Goal: Use online tool/utility: Utilize a website feature to perform a specific function

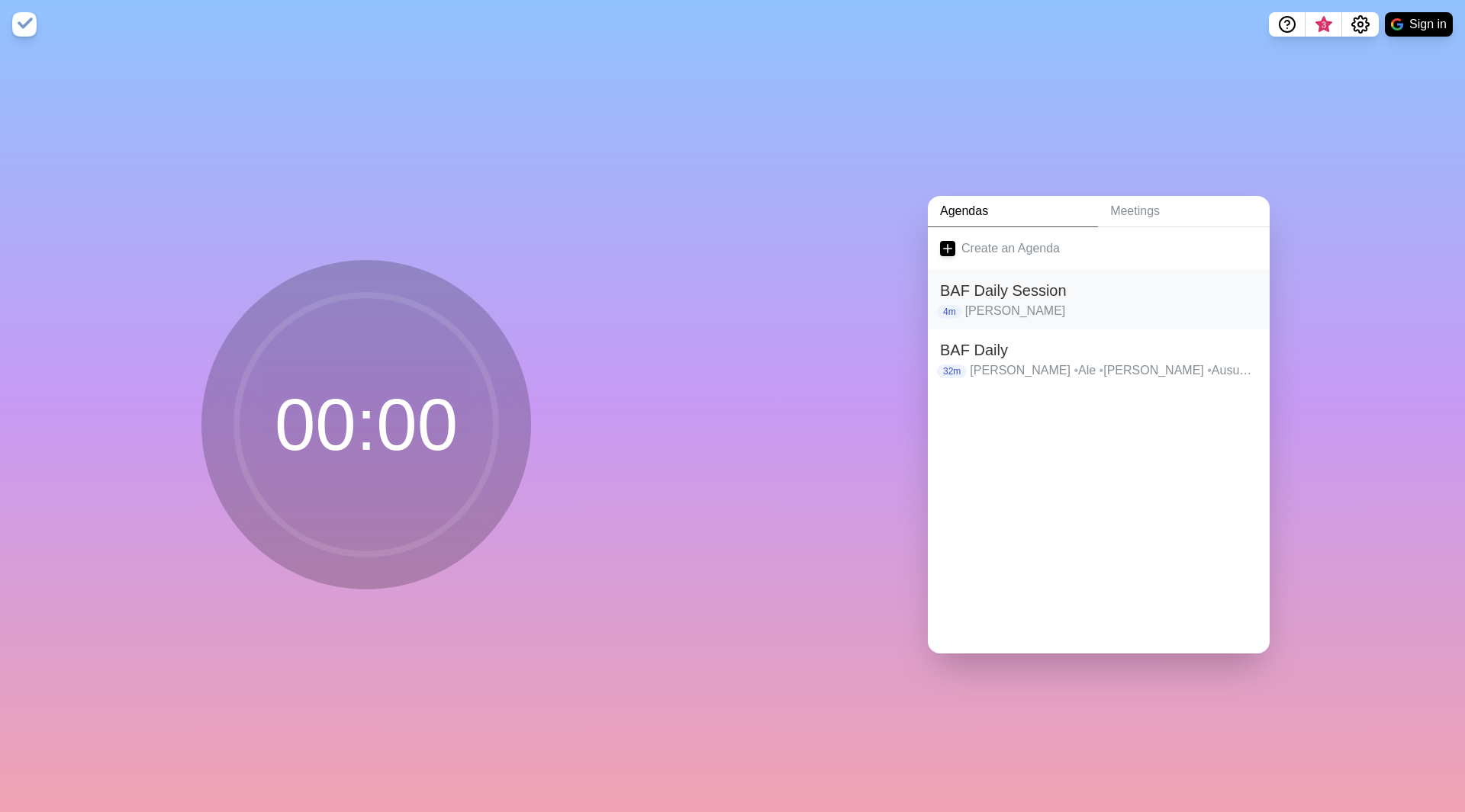
click at [996, 294] on h2 "BAF Daily Session" at bounding box center [1098, 290] width 317 height 23
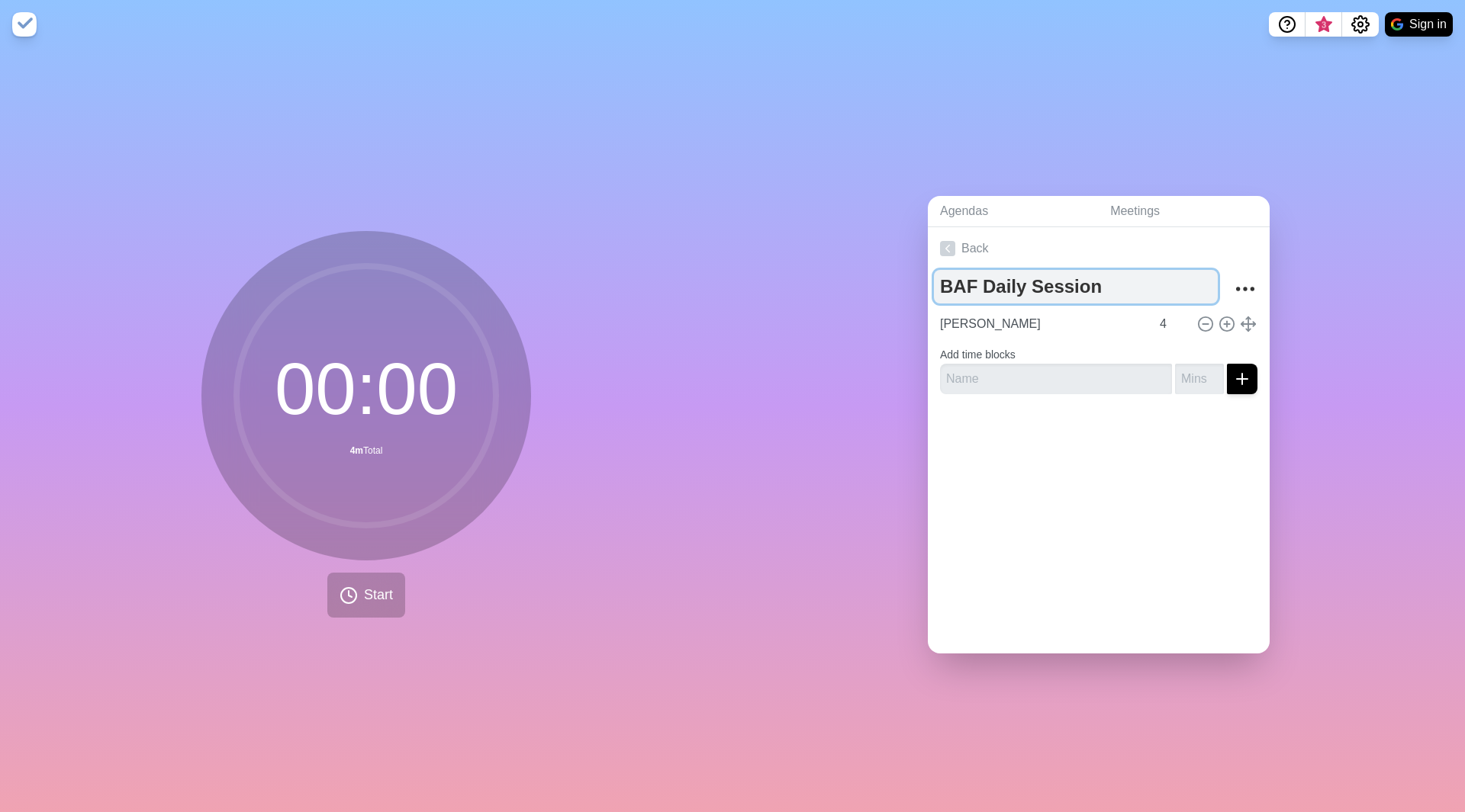
click at [999, 283] on textarea "BAF Daily Session" at bounding box center [1076, 286] width 283 height 33
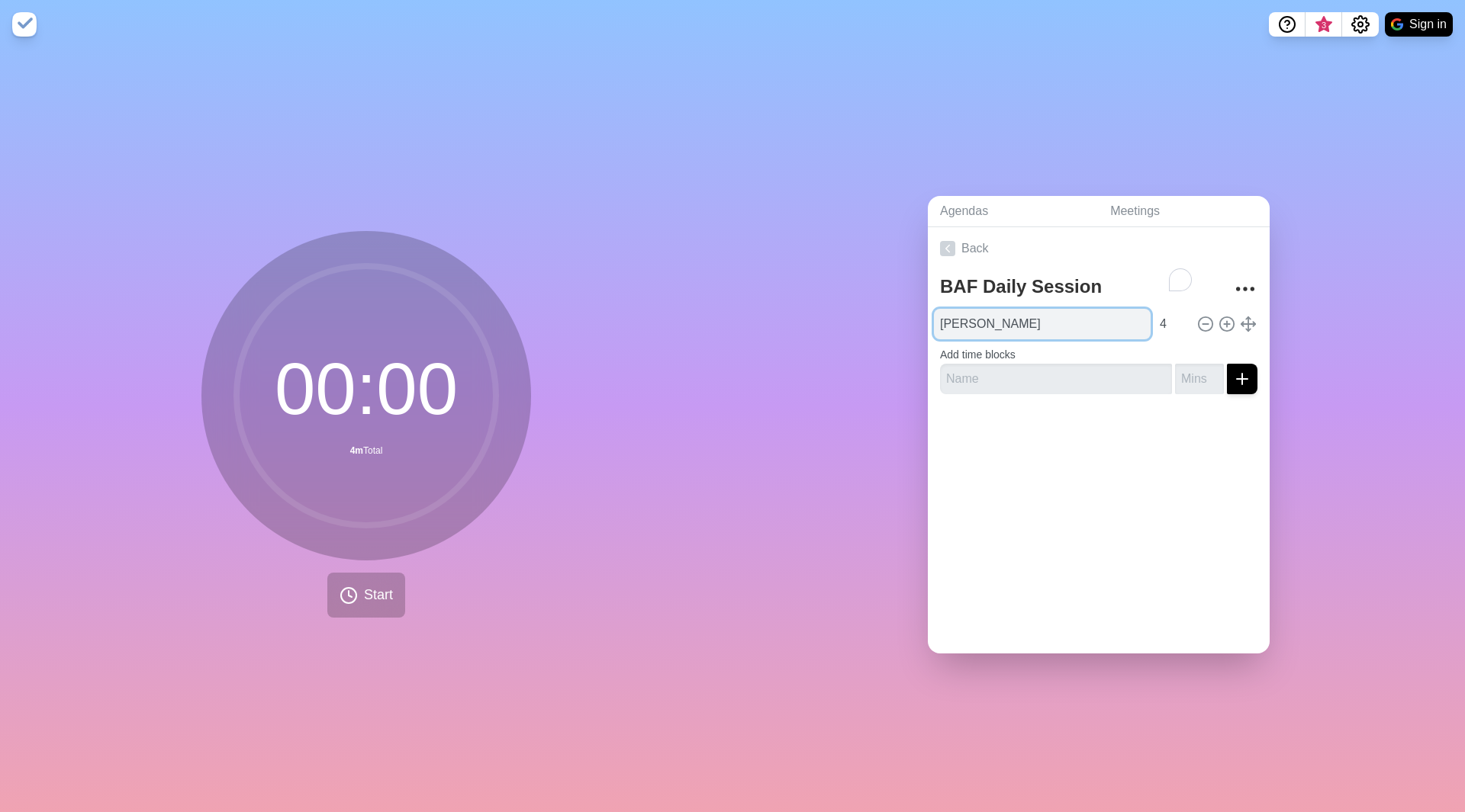
click at [1015, 321] on input "[PERSON_NAME]" at bounding box center [1042, 324] width 217 height 30
click at [941, 244] on icon at bounding box center [948, 249] width 16 height 16
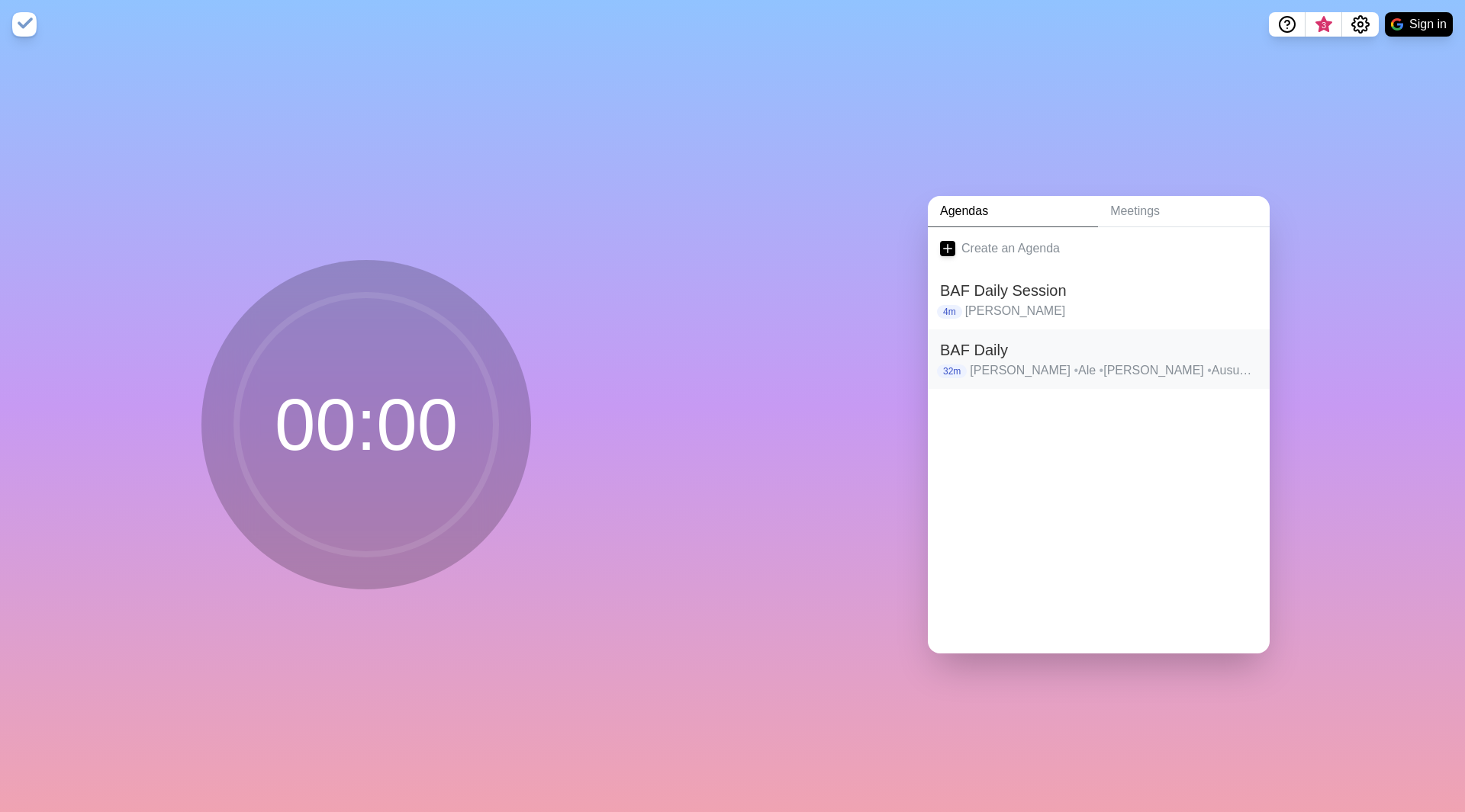
click at [981, 350] on h2 "BAF Daily" at bounding box center [1098, 350] width 317 height 23
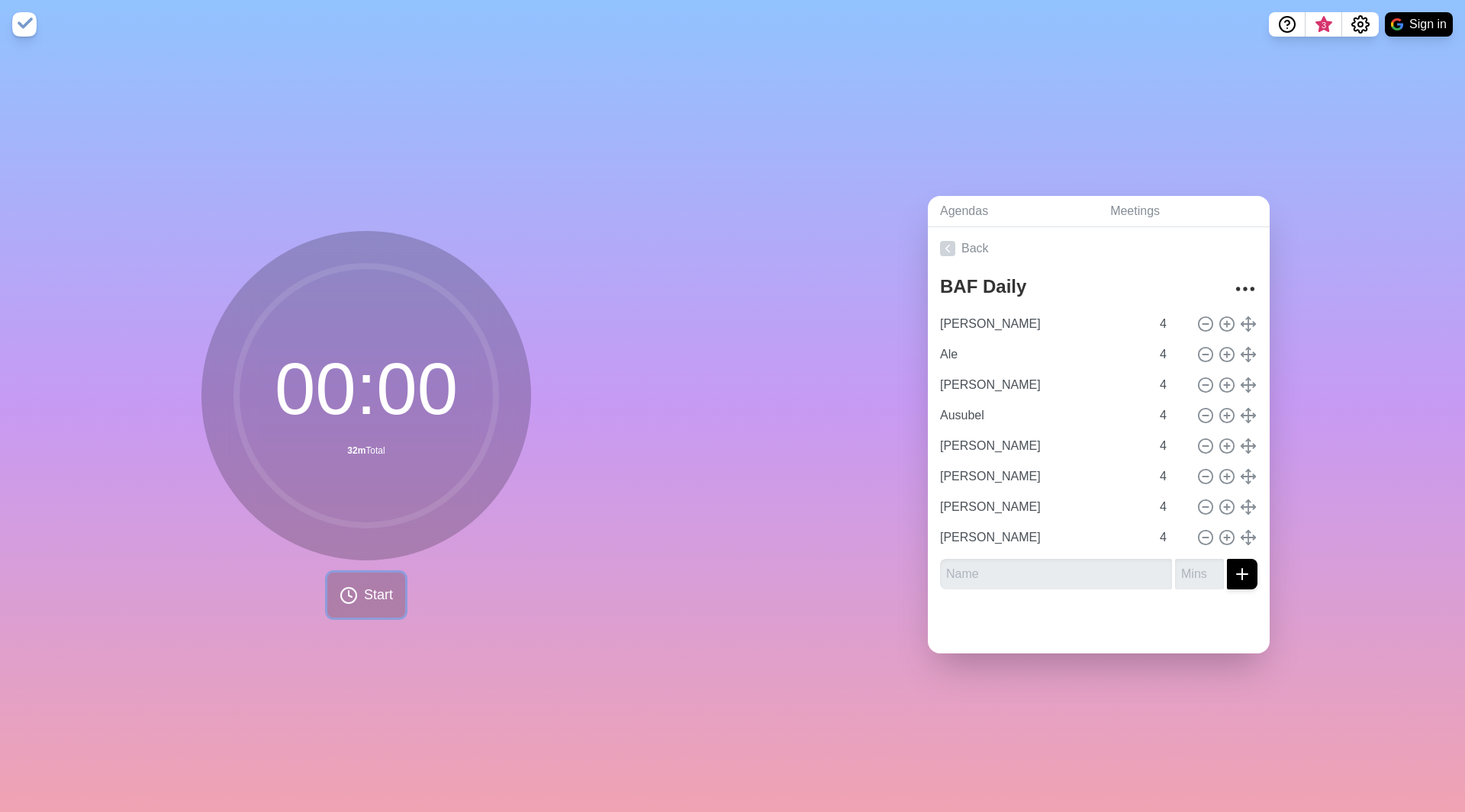
click at [364, 585] on span "Start" at bounding box center [378, 595] width 29 height 20
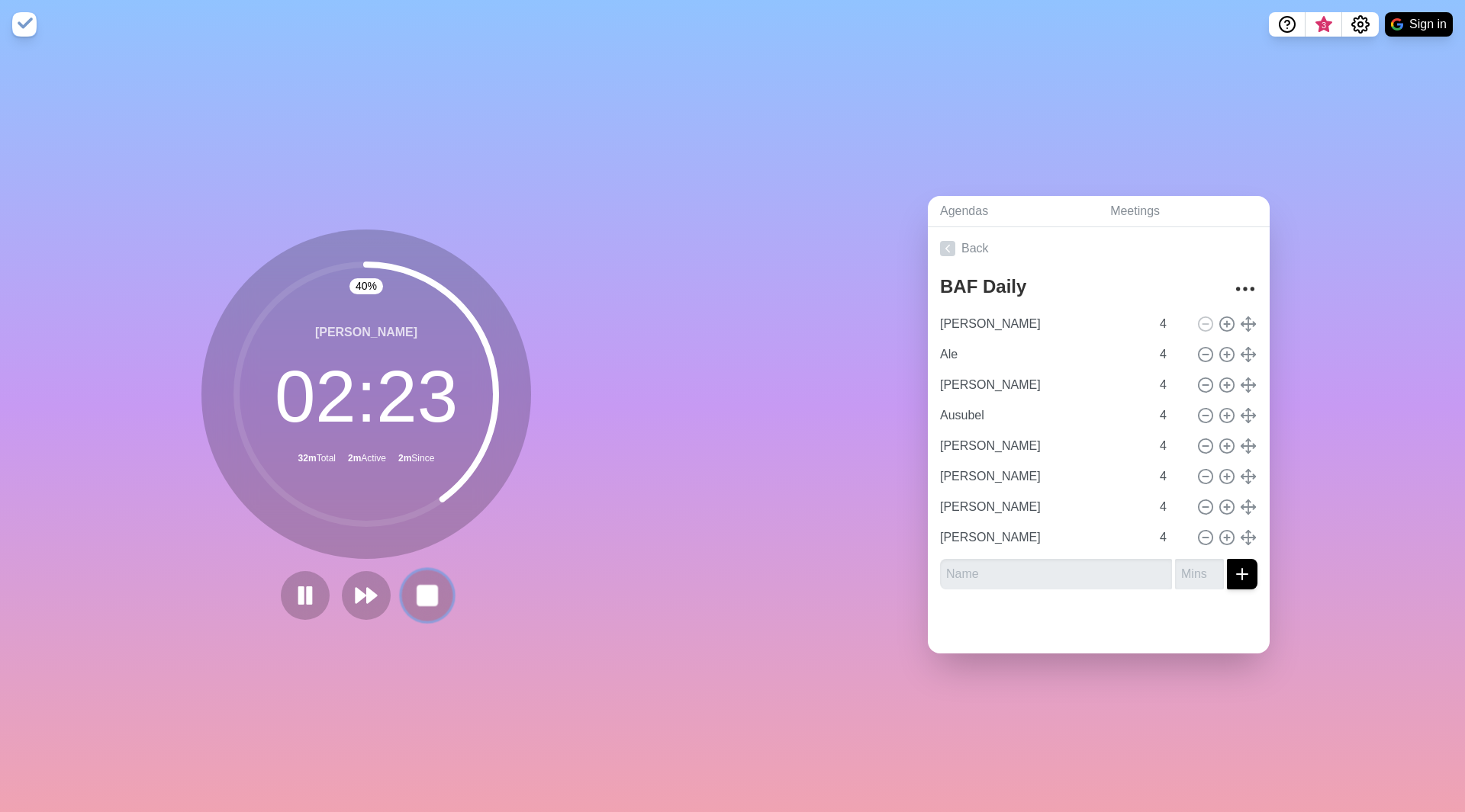
click at [430, 585] on rect at bounding box center [427, 595] width 19 height 19
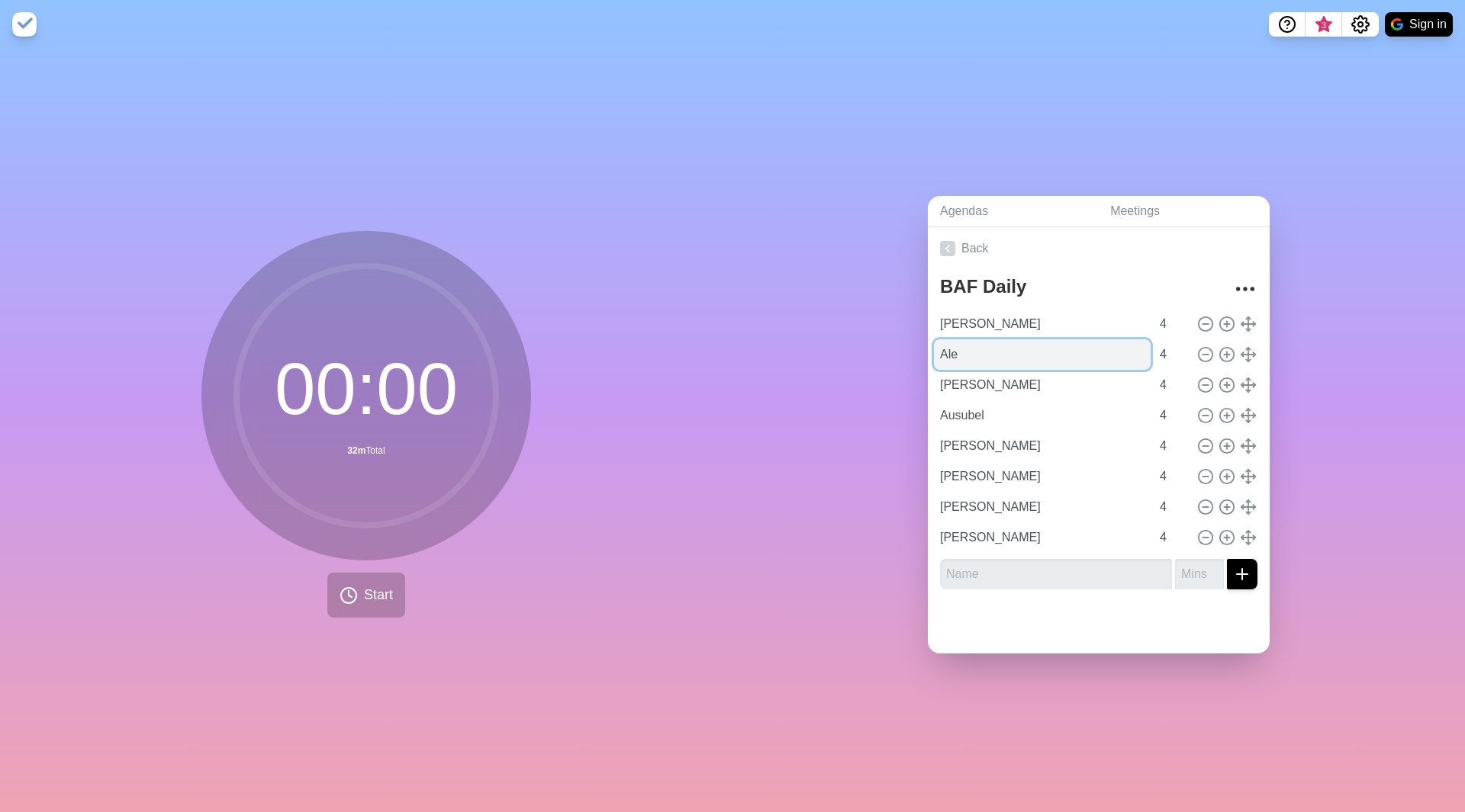
click at [1023, 355] on input "Ale" at bounding box center [1042, 354] width 217 height 30
click at [368, 585] on span "Start" at bounding box center [378, 595] width 29 height 20
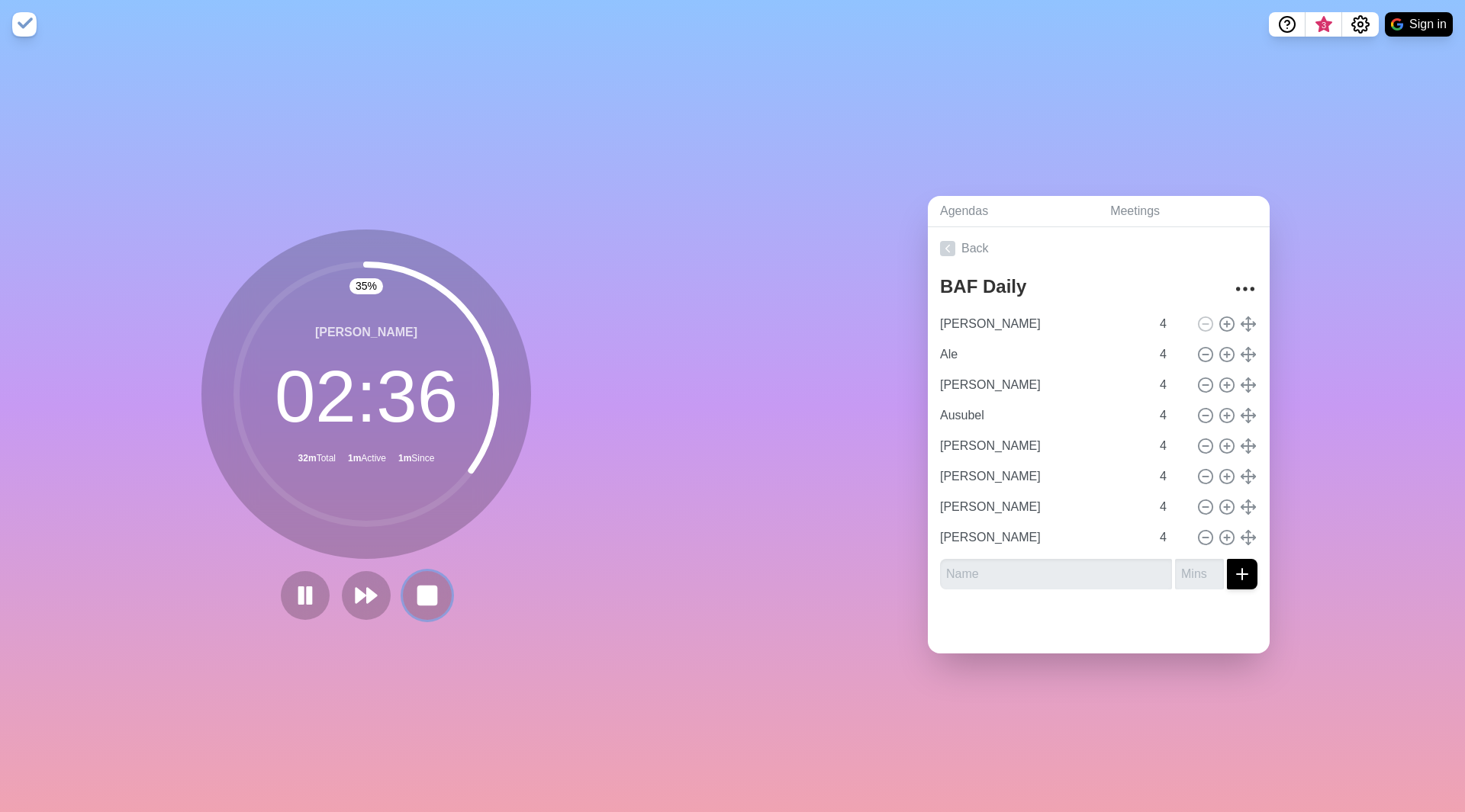
click at [422, 583] on icon at bounding box center [427, 595] width 24 height 24
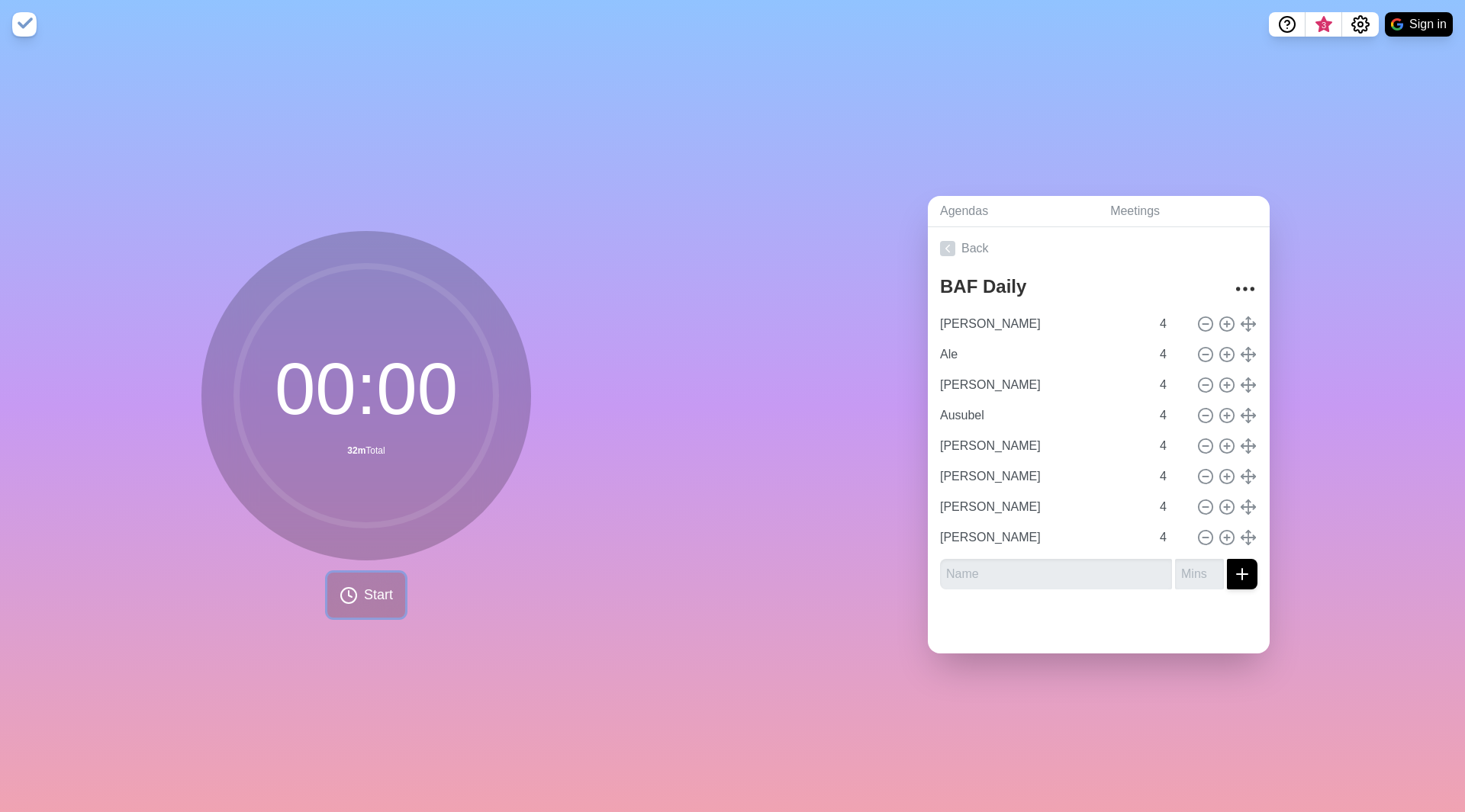
click at [363, 607] on button "Start" at bounding box center [366, 596] width 78 height 45
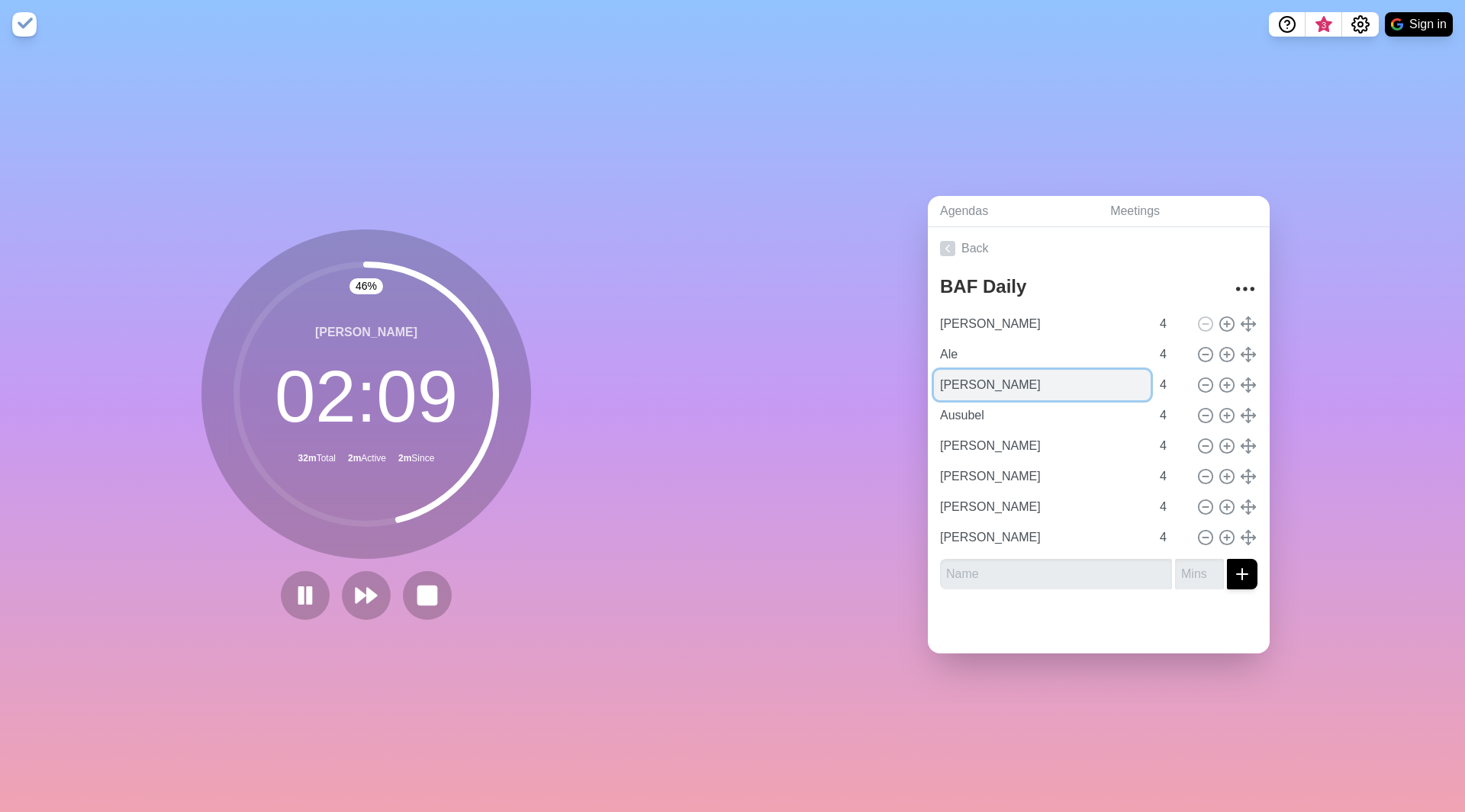
click at [985, 375] on input "[PERSON_NAME]" at bounding box center [1042, 385] width 217 height 30
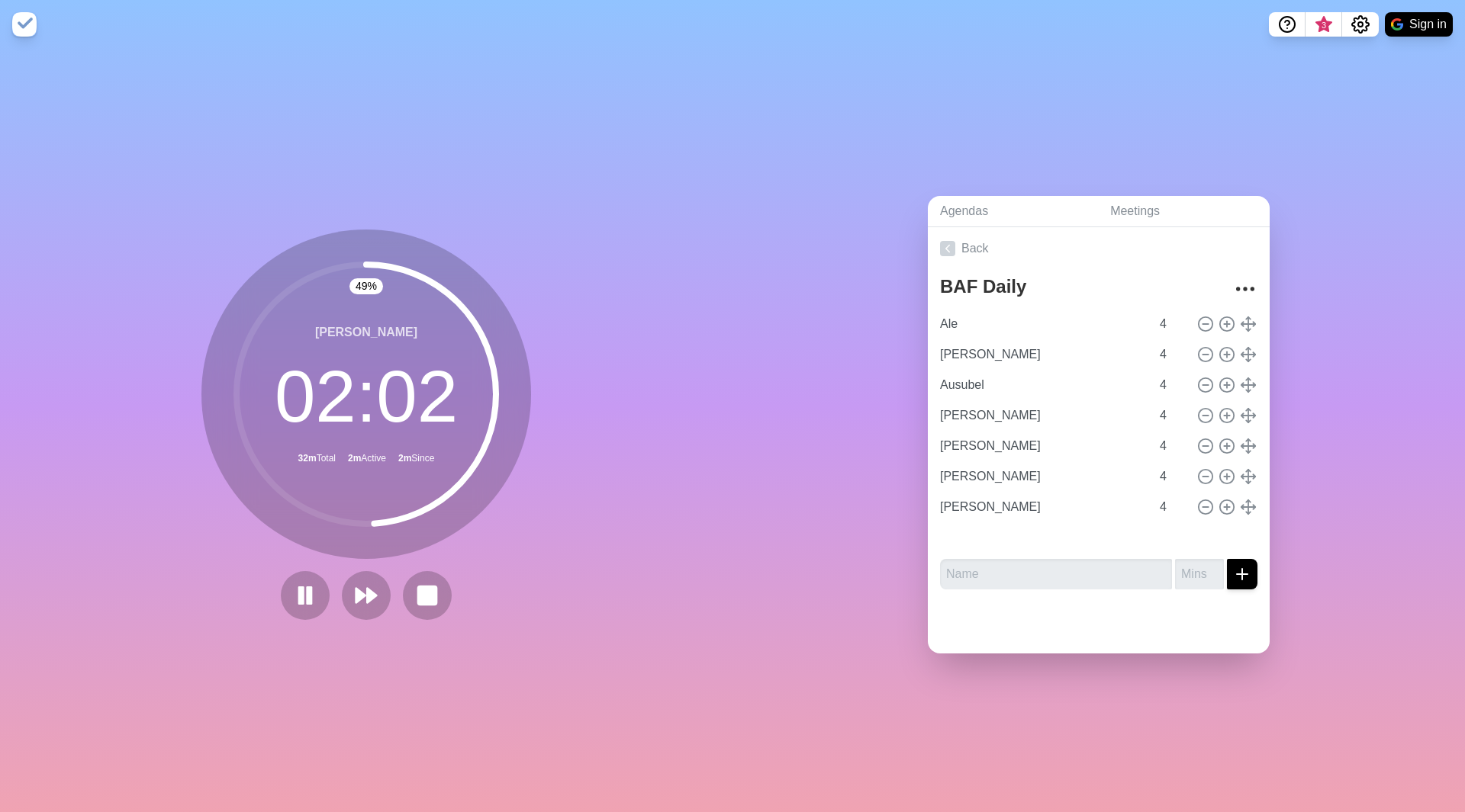
type input "[PERSON_NAME]"
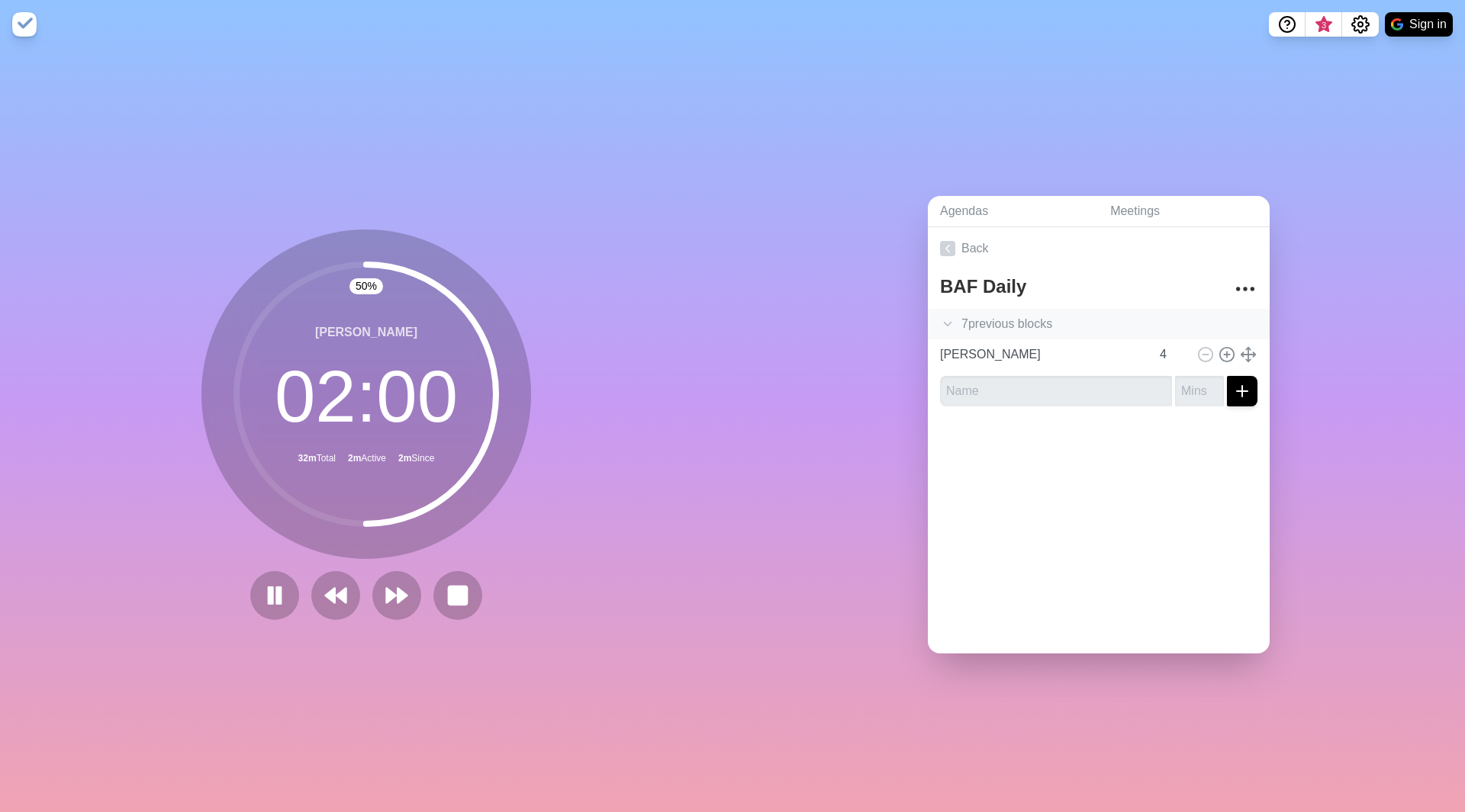
click at [942, 316] on icon at bounding box center [948, 324] width 16 height 16
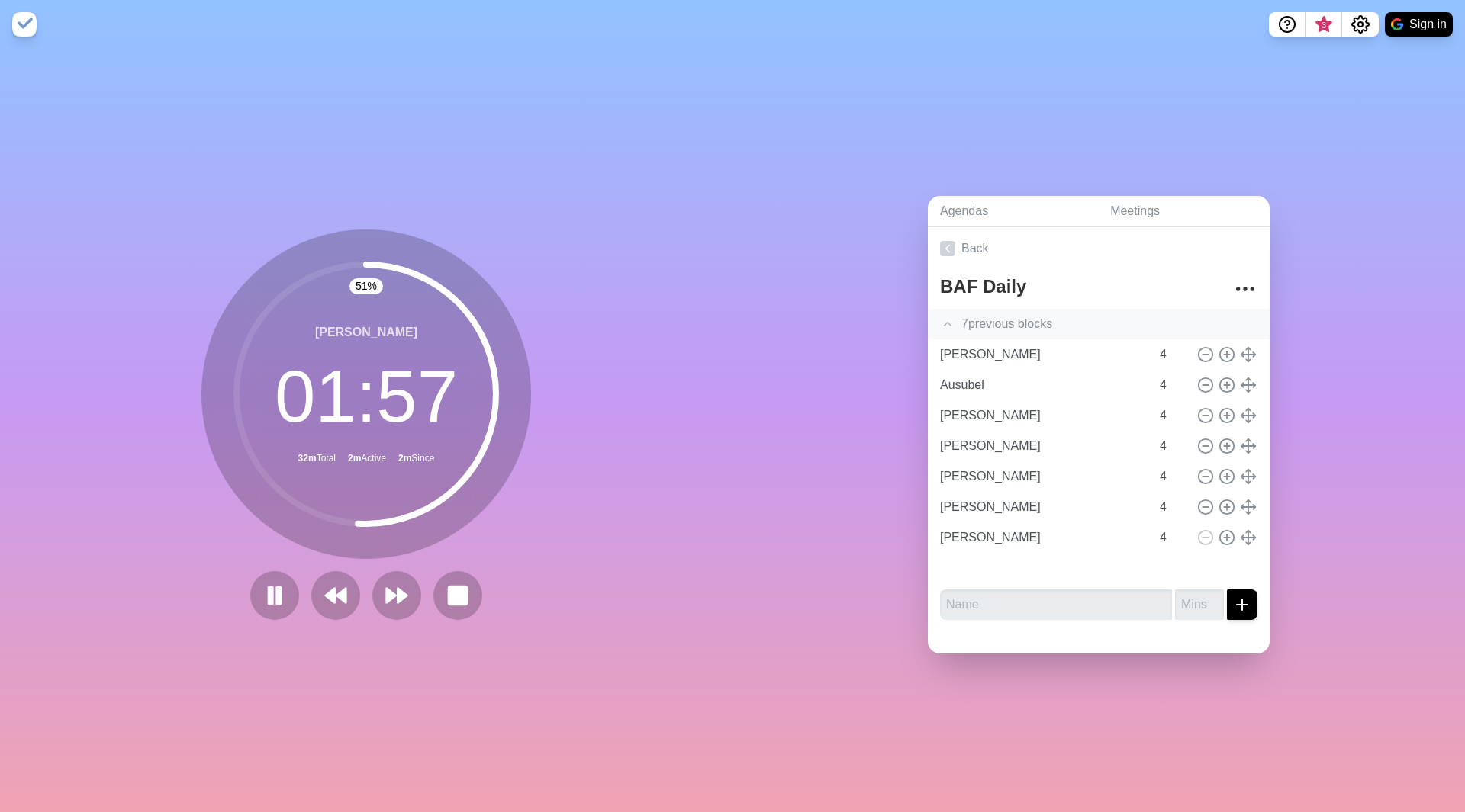
type input "Ausubel"
type input "[PERSON_NAME]"
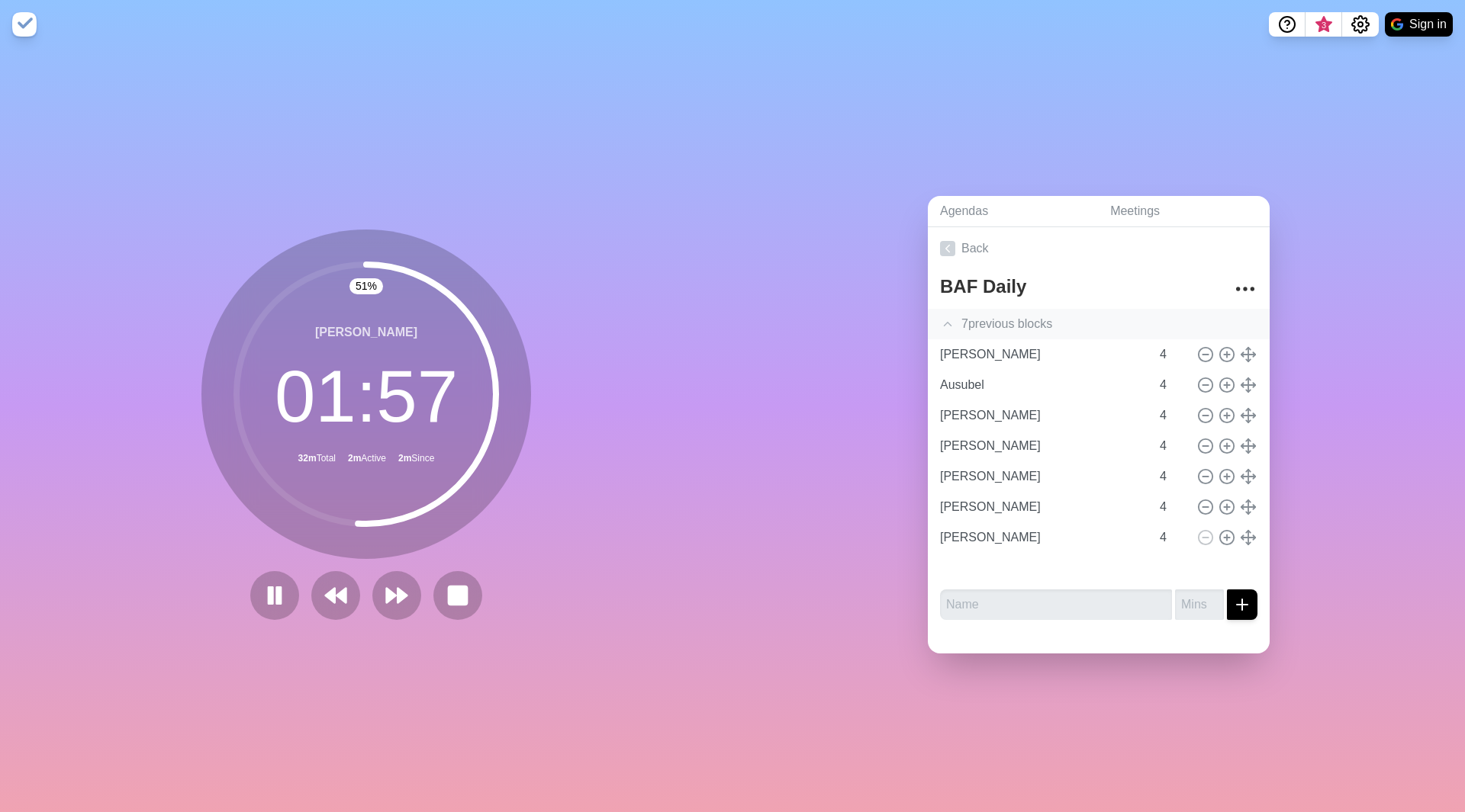
type input "[PERSON_NAME]"
type input "Ale"
type input "[PERSON_NAME]"
click at [1048, 350] on input "[PERSON_NAME]" at bounding box center [1042, 354] width 217 height 30
click at [467, 597] on button at bounding box center [457, 596] width 49 height 49
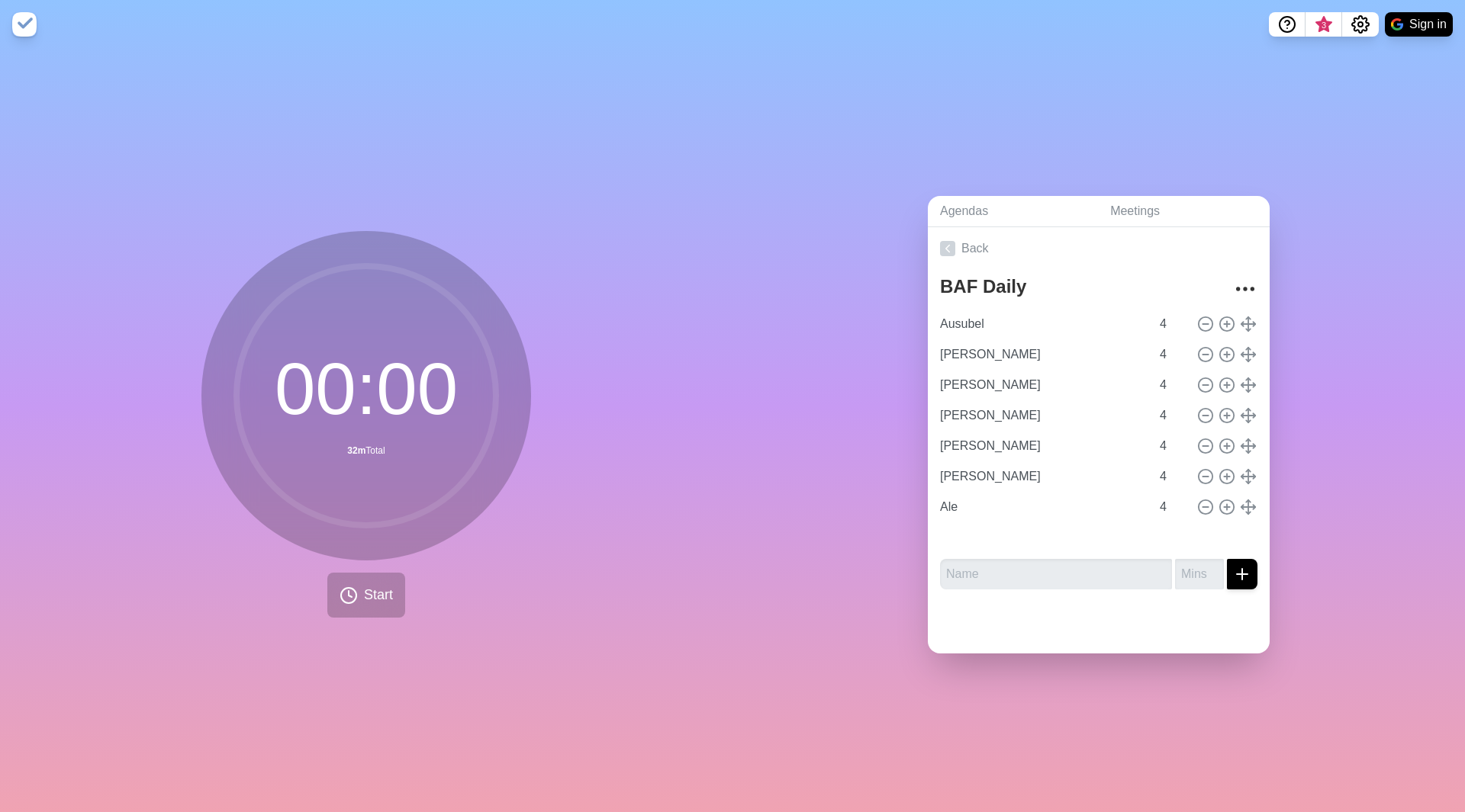
type input "[PERSON_NAME]"
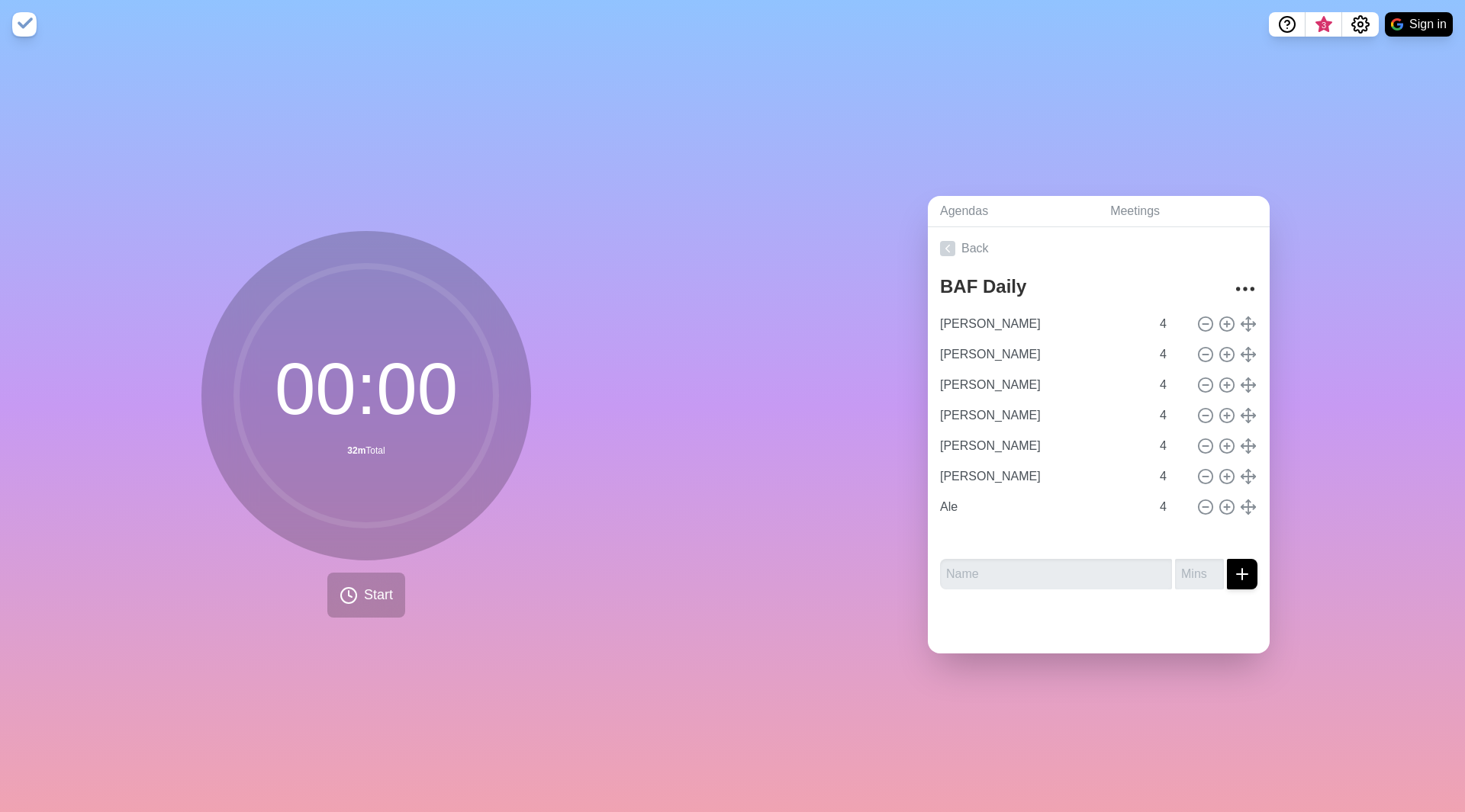
type input "Ale"
type input "[PERSON_NAME]"
type input "Ausubel"
click at [364, 596] on span "Start" at bounding box center [378, 595] width 29 height 20
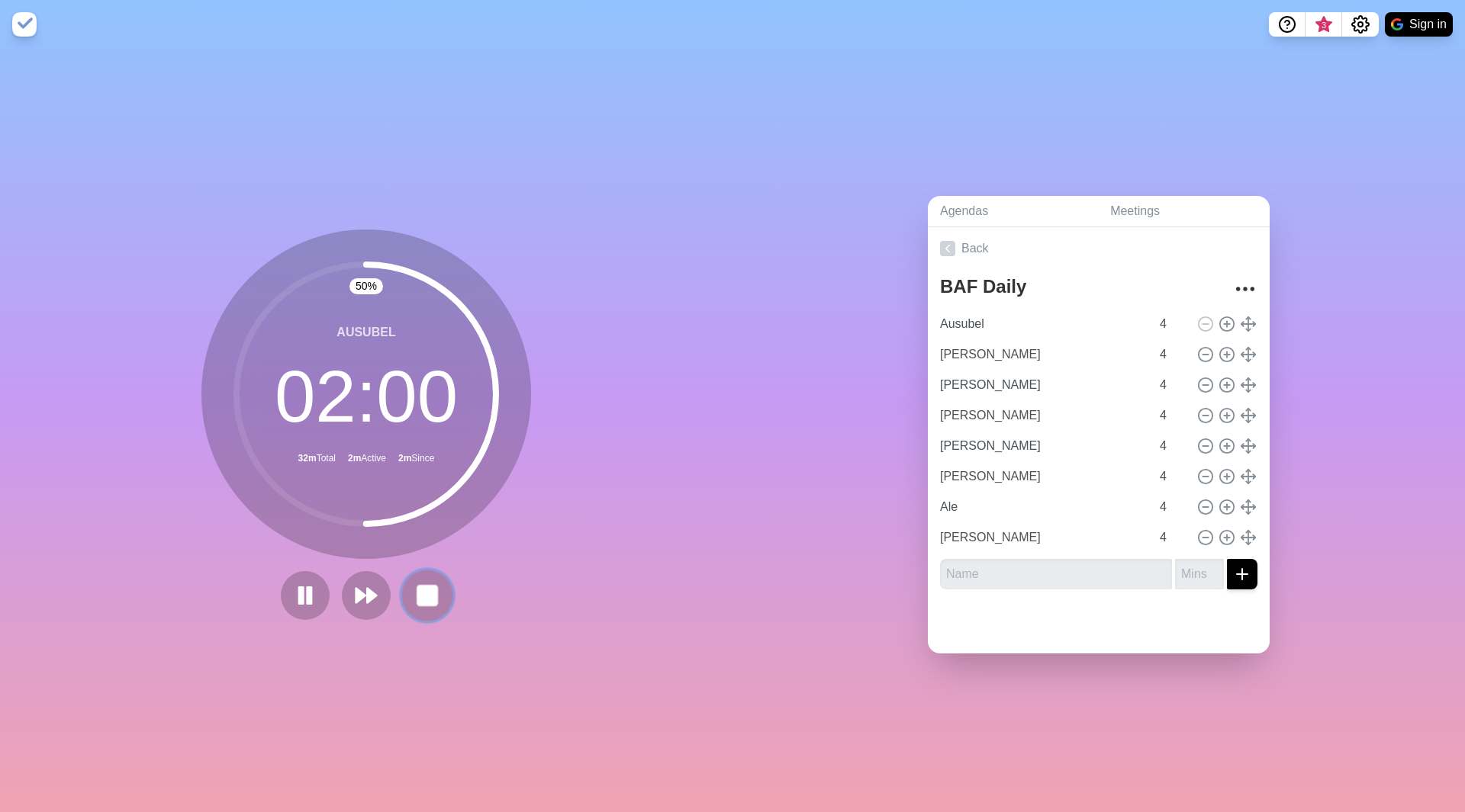
click at [425, 597] on rect at bounding box center [427, 595] width 19 height 19
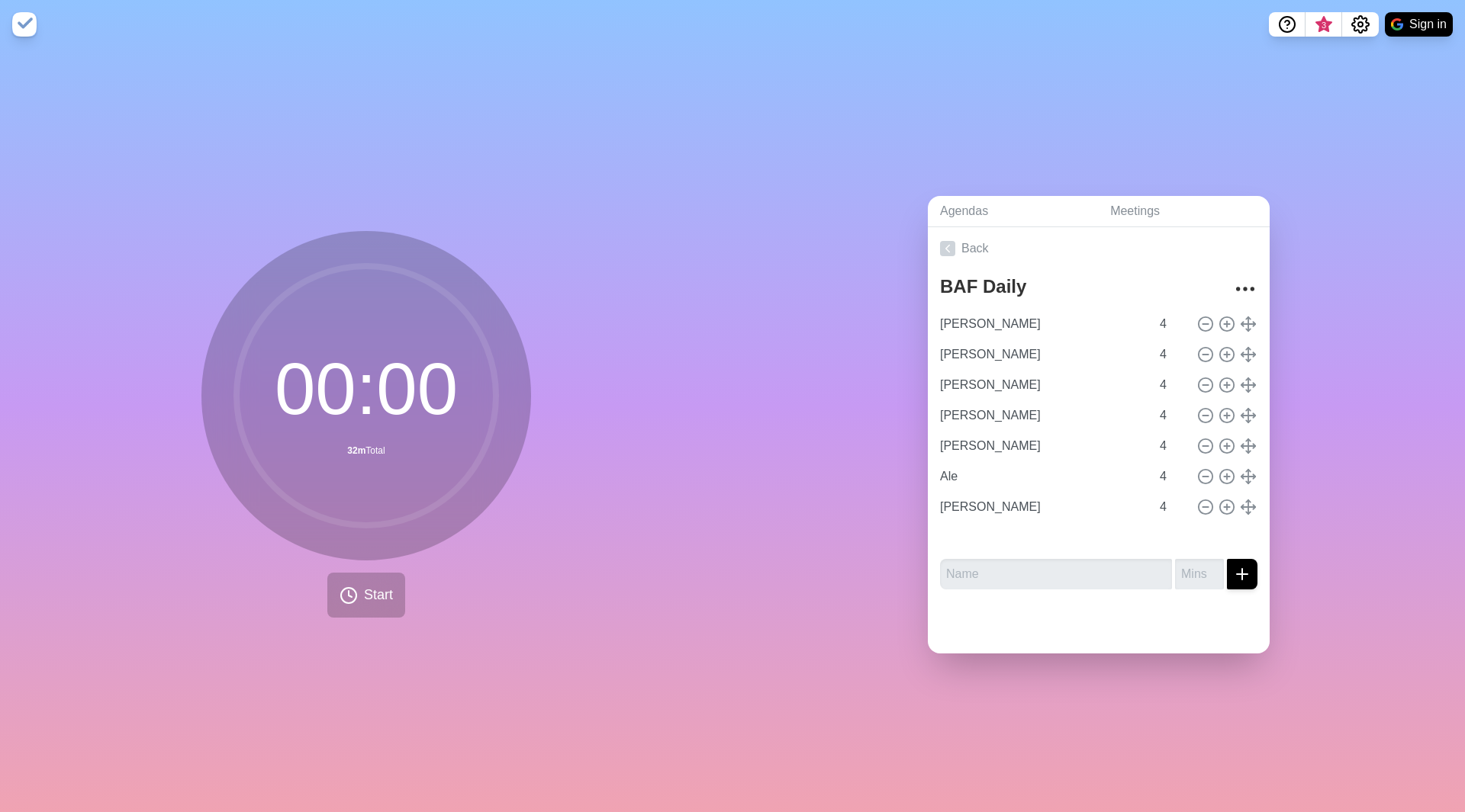
type input "[PERSON_NAME]"
type input "Ale"
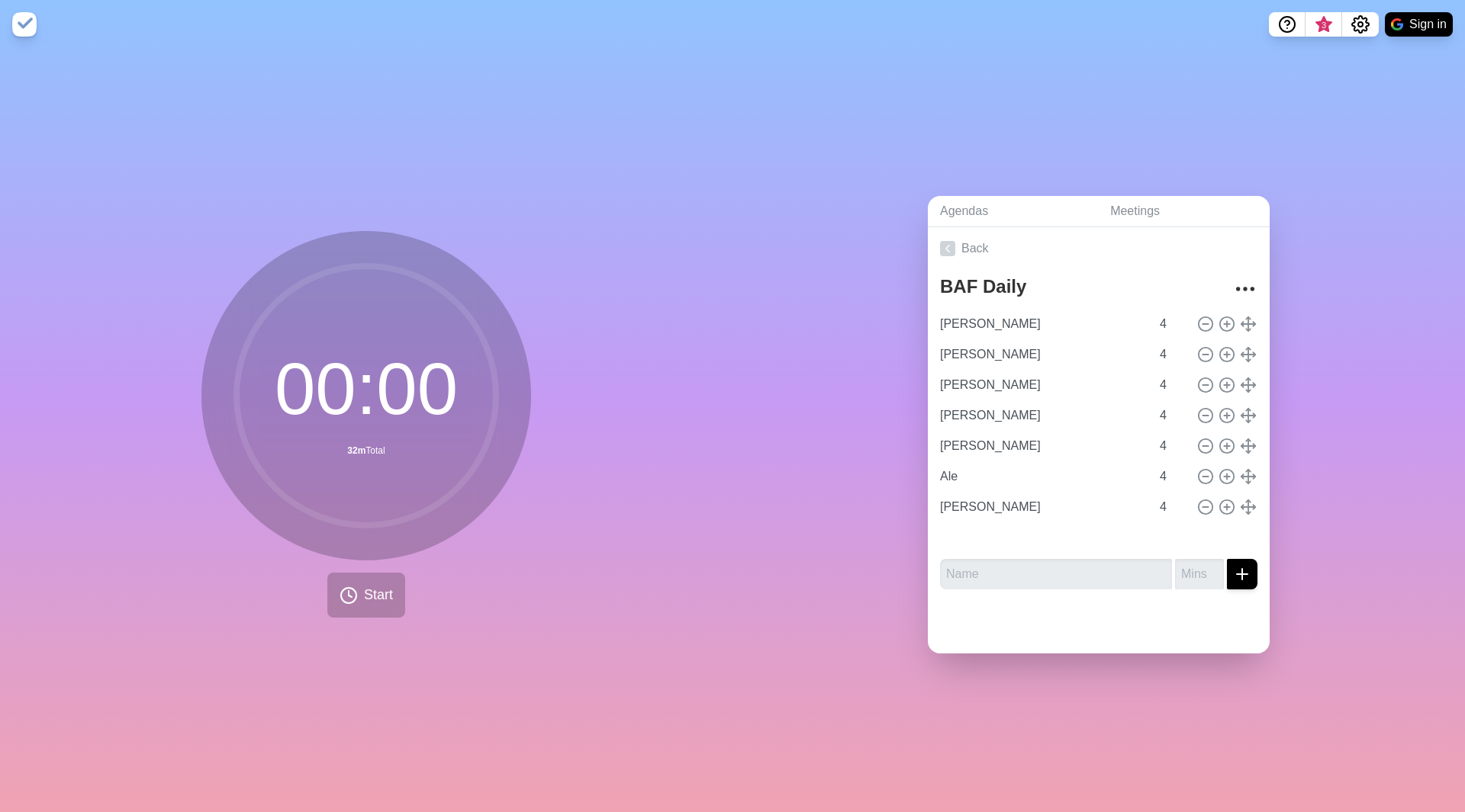
type input "[PERSON_NAME]"
type input "Ausubel"
type input "[PERSON_NAME]"
drag, startPoint x: 342, startPoint y: 600, endPoint x: 691, endPoint y: 469, distance: 372.8
click at [632, 520] on div "00 : 00 32m Total Start" at bounding box center [366, 431] width 732 height 763
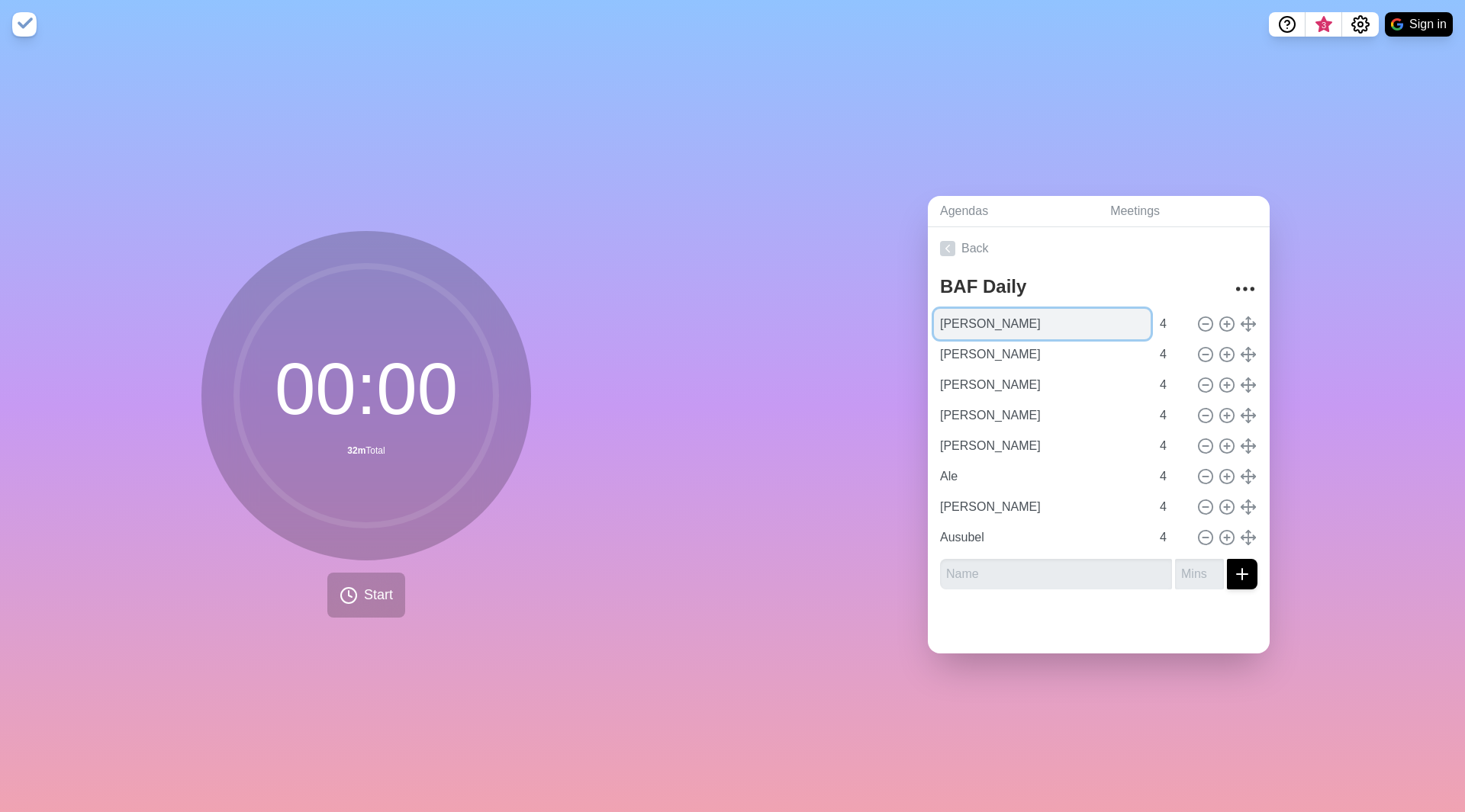
drag, startPoint x: 977, startPoint y: 318, endPoint x: 727, endPoint y: 398, distance: 262.5
click at [977, 319] on input "[PERSON_NAME]" at bounding box center [1042, 324] width 217 height 30
click at [354, 597] on button "Start" at bounding box center [366, 596] width 78 height 45
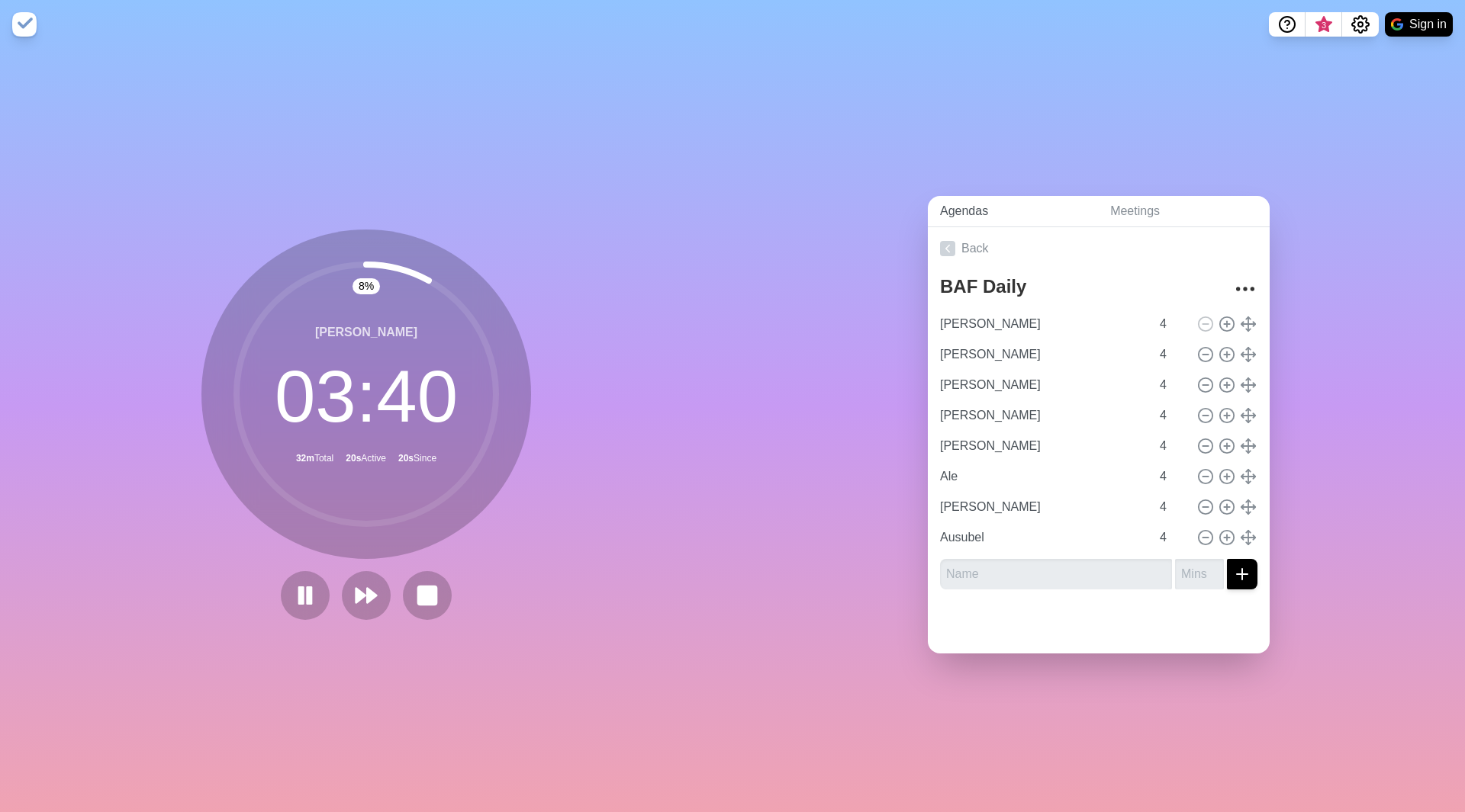
click at [963, 196] on link "Agendas" at bounding box center [1012, 212] width 170 height 31
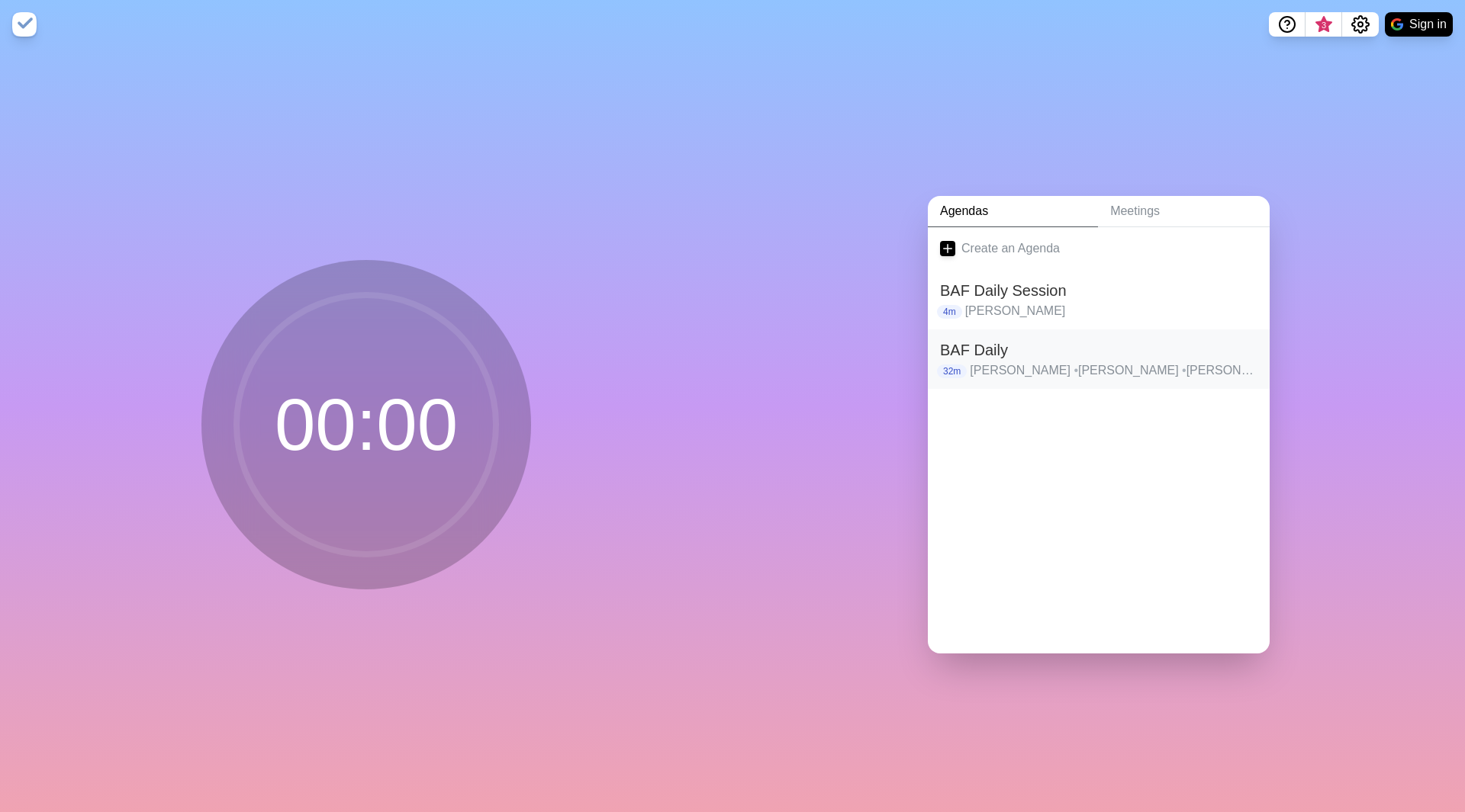
click at [984, 352] on h2 "BAF Daily" at bounding box center [1098, 350] width 317 height 23
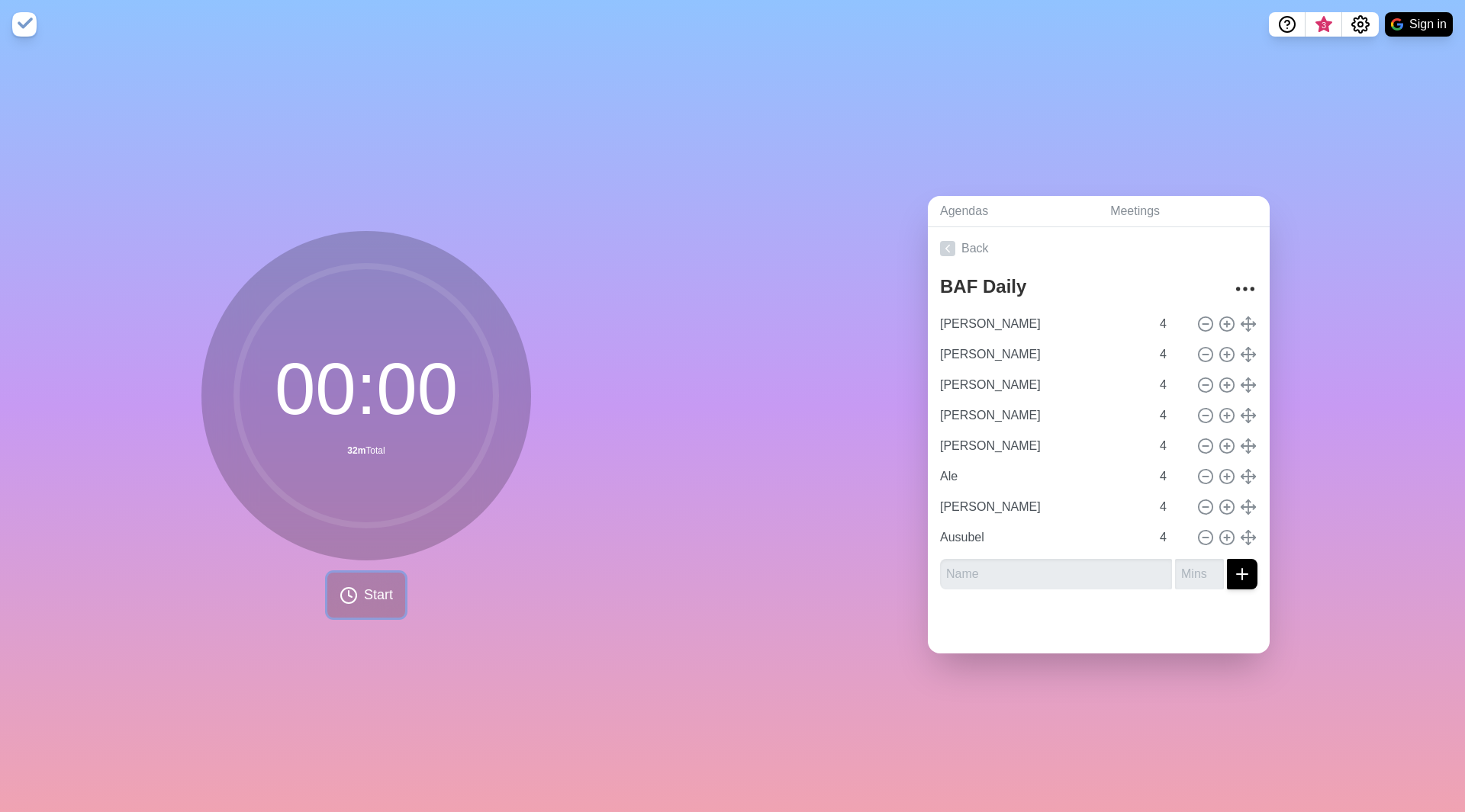
click at [355, 594] on button "Start" at bounding box center [366, 596] width 78 height 45
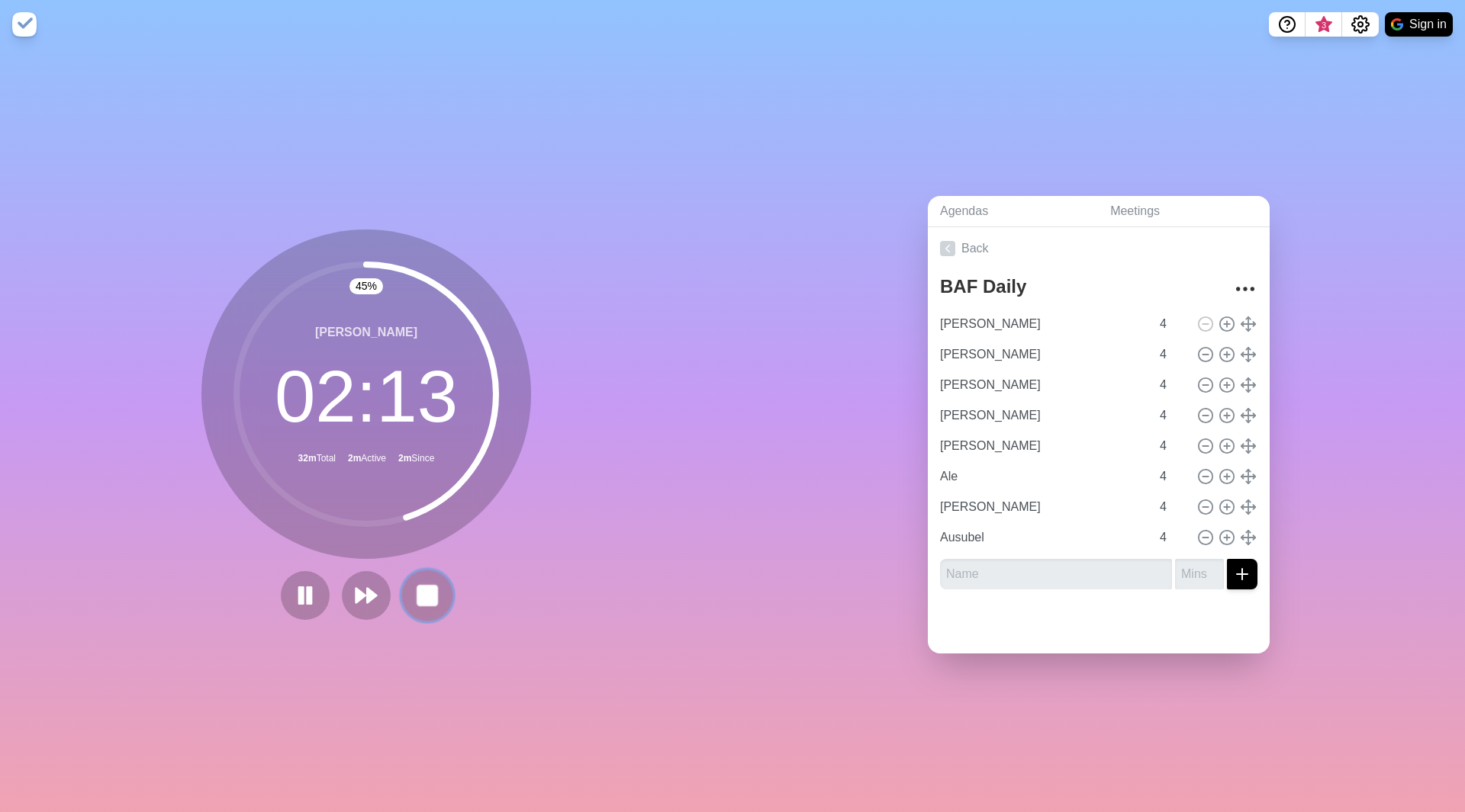
click at [423, 594] on rect at bounding box center [427, 595] width 19 height 19
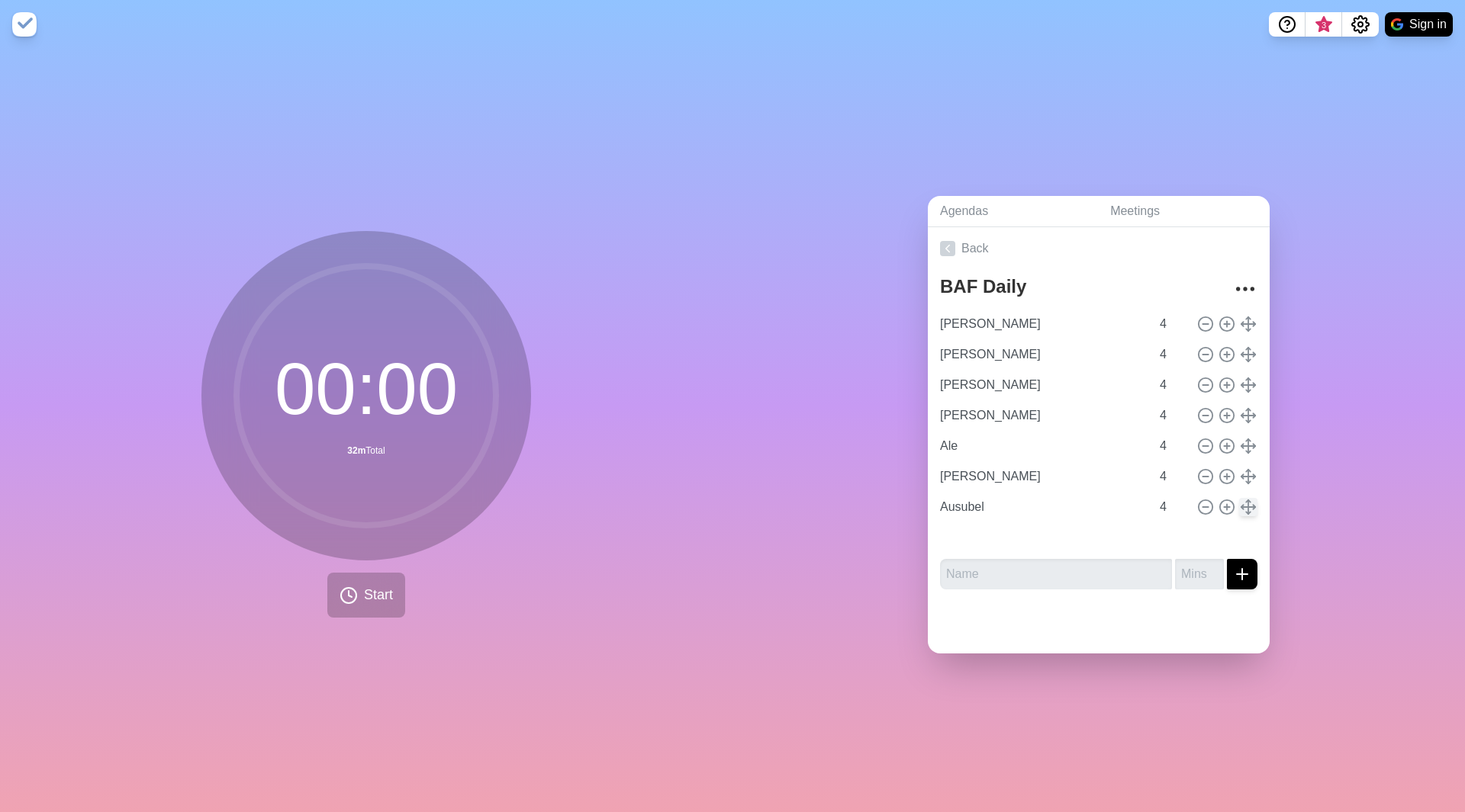
type input "[PERSON_NAME]"
type input "Ale"
type input "[PERSON_NAME]"
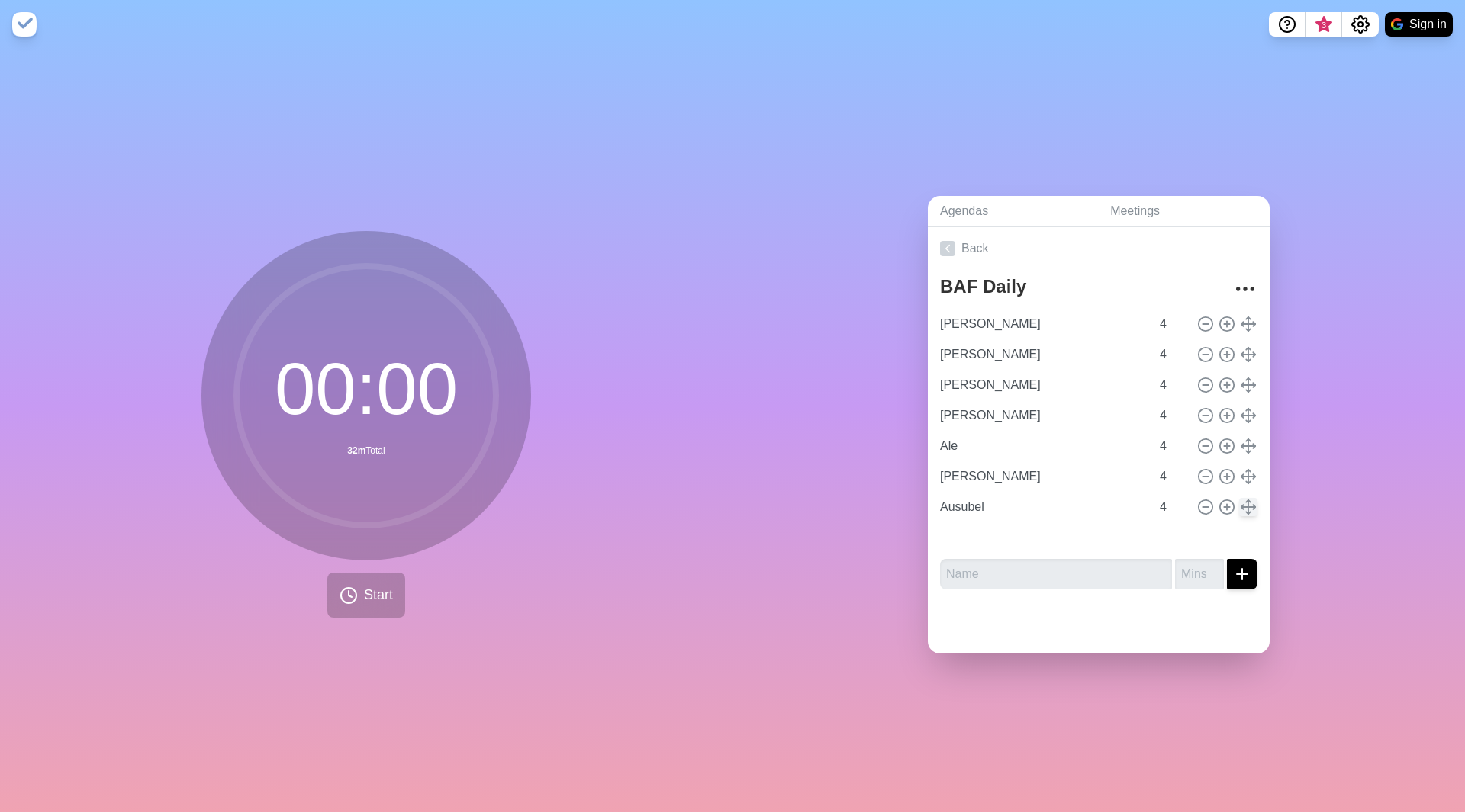
type input "Ausubel"
type input "[PERSON_NAME]"
click at [1106, 318] on input "[PERSON_NAME]" at bounding box center [1042, 324] width 217 height 30
click at [375, 596] on span "Start" at bounding box center [378, 595] width 29 height 20
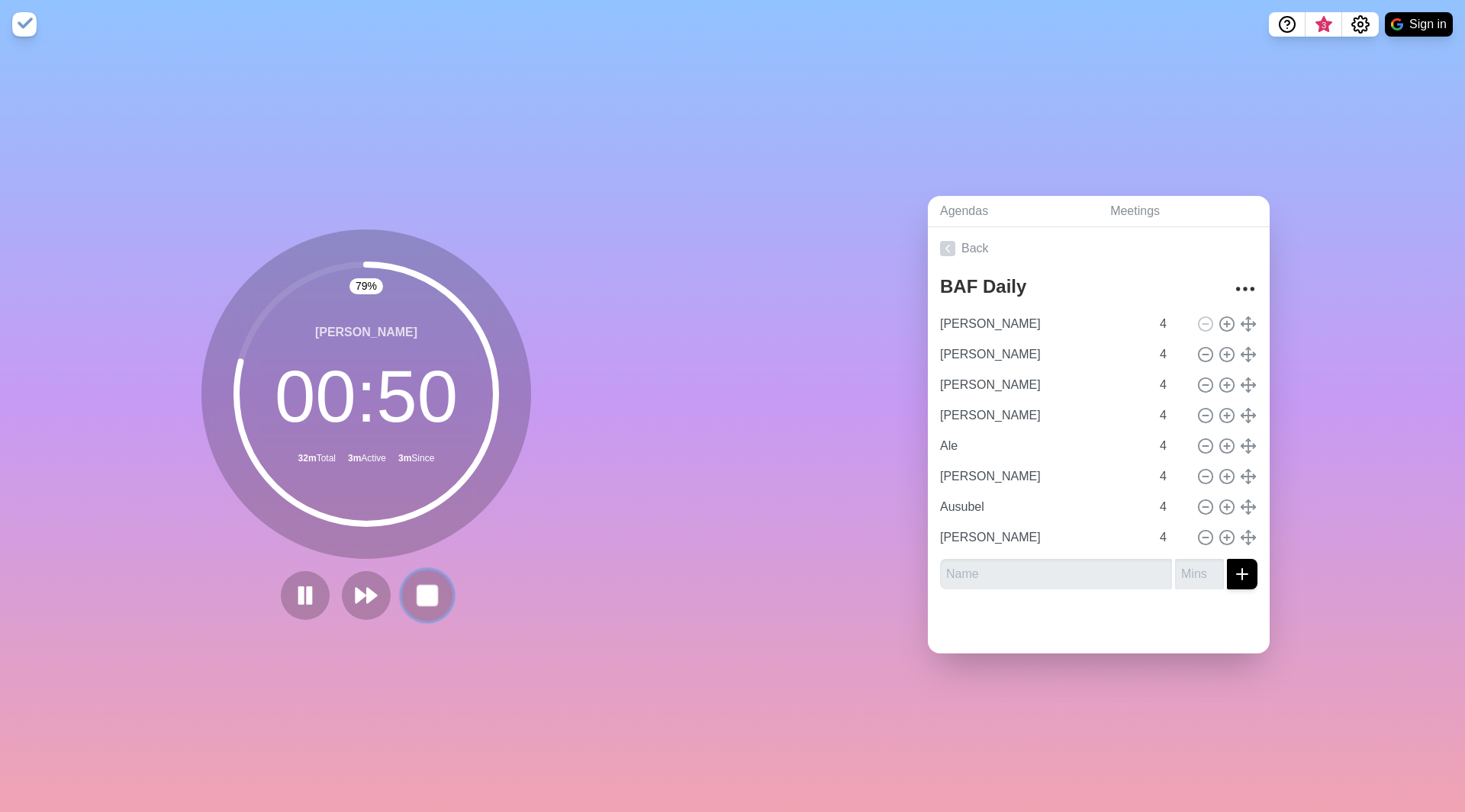
click at [422, 598] on rect at bounding box center [427, 595] width 19 height 19
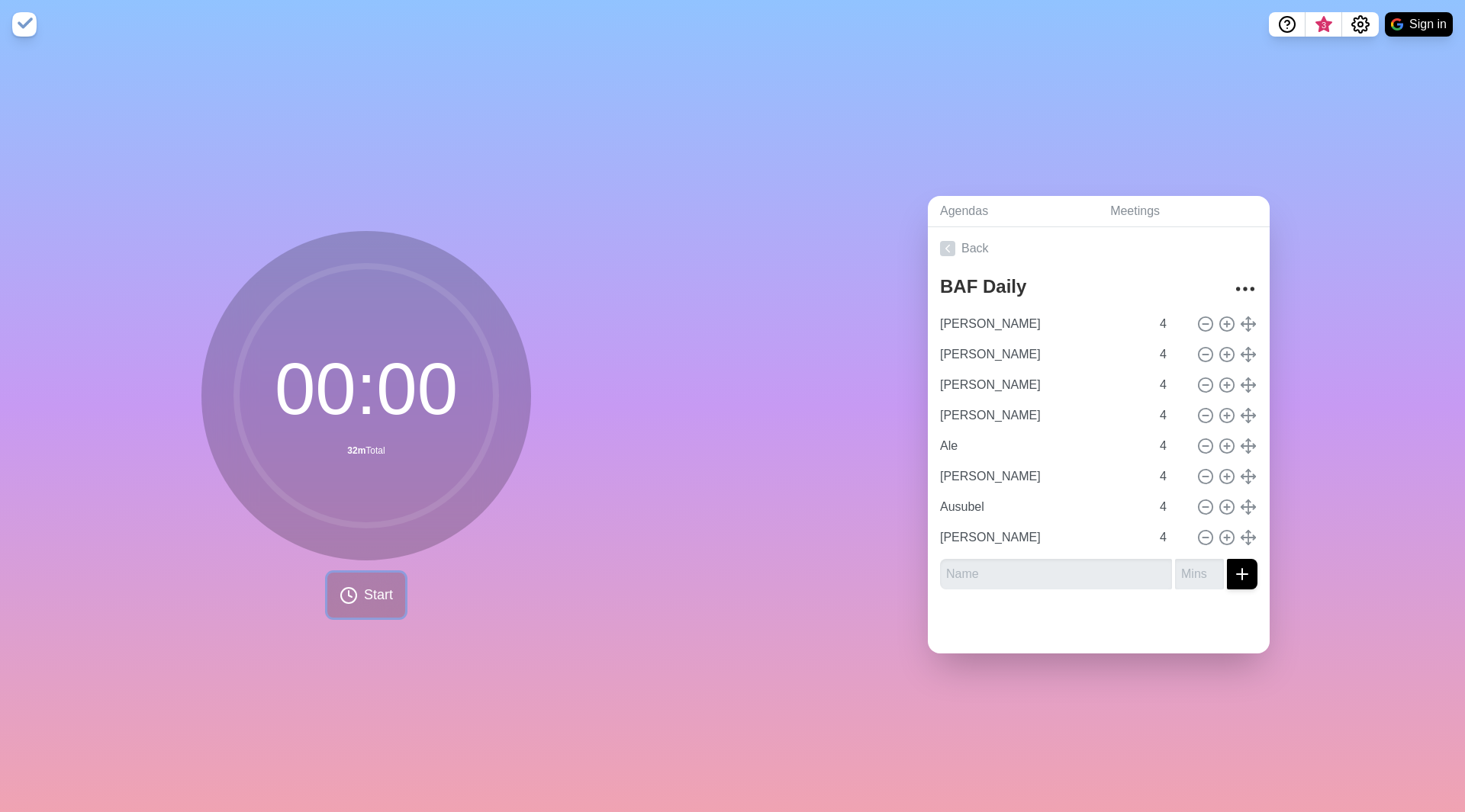
click at [354, 599] on button "Start" at bounding box center [366, 596] width 78 height 45
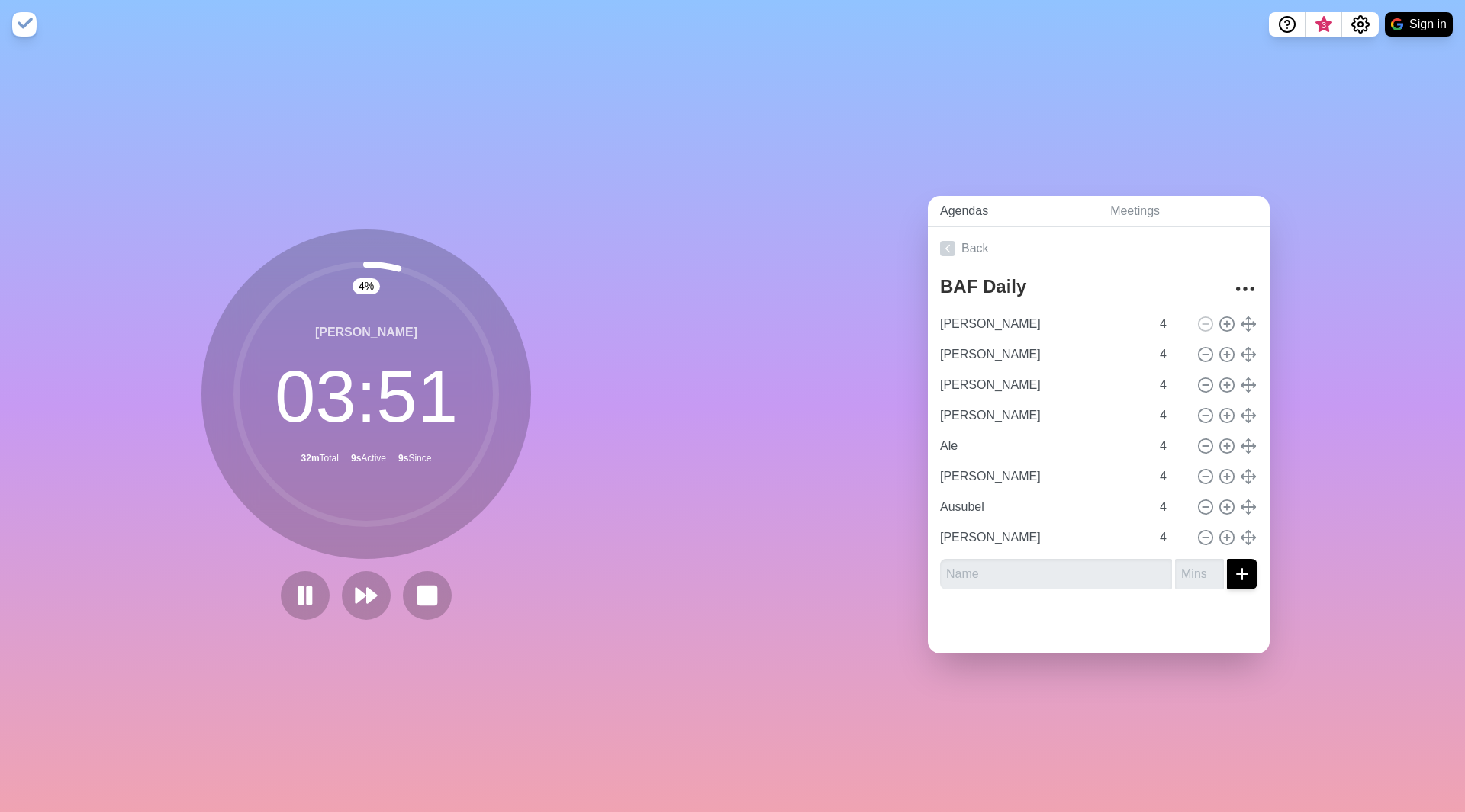
click at [1042, 209] on link "Agendas" at bounding box center [1012, 212] width 170 height 31
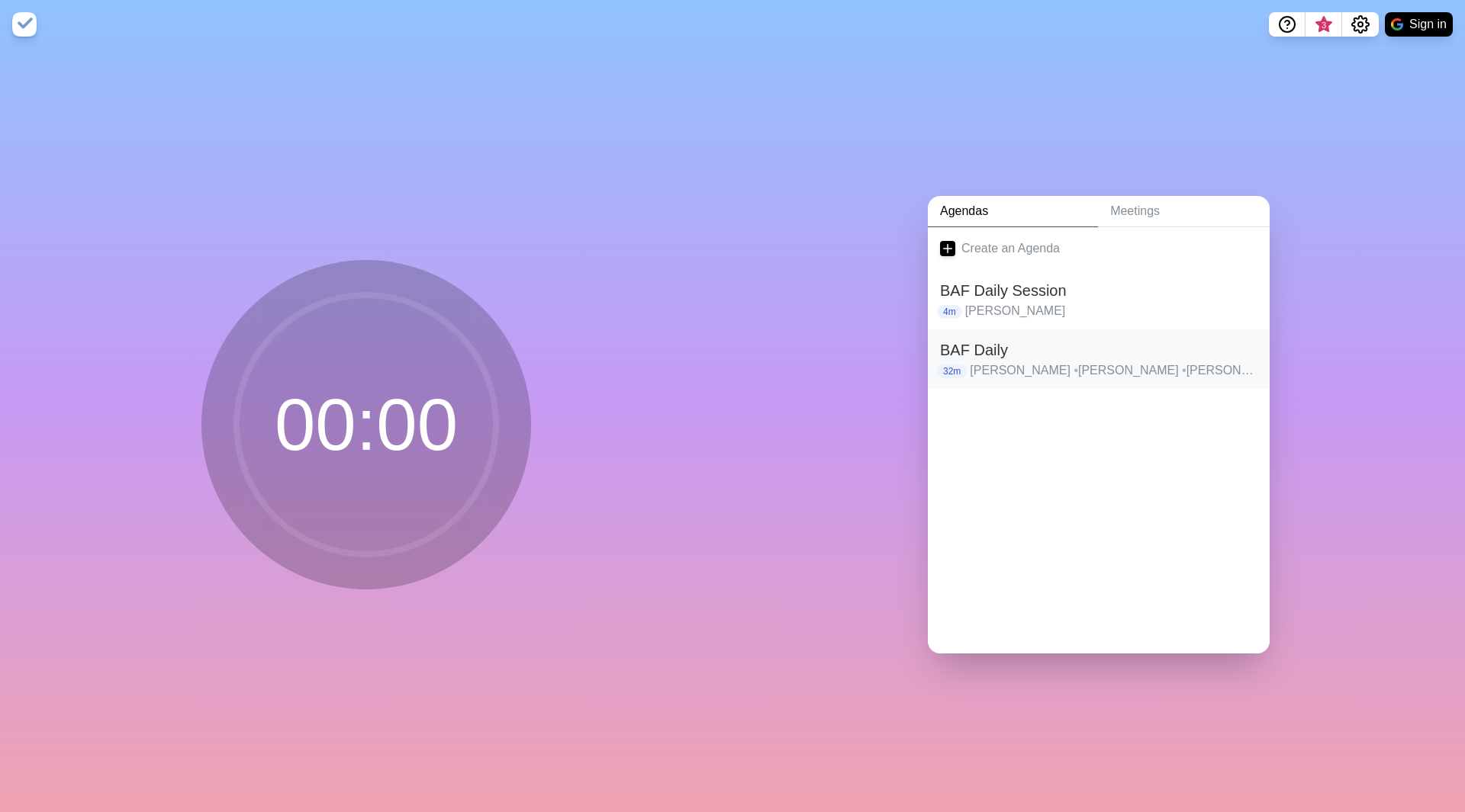
click at [979, 353] on h2 "BAF Daily" at bounding box center [1098, 350] width 317 height 23
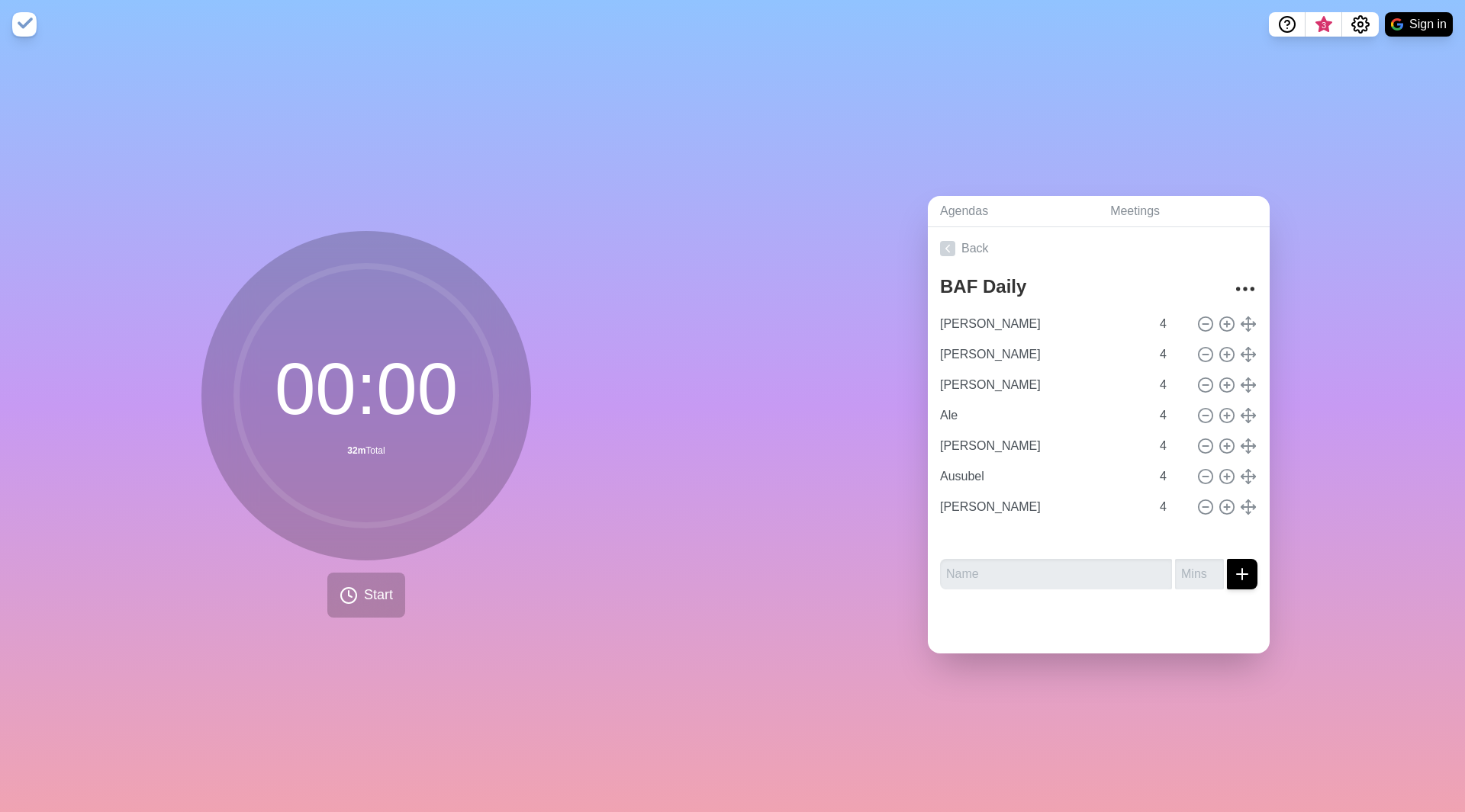
type input "[PERSON_NAME]"
type input "Ale"
type input "[PERSON_NAME]"
type input "Ausubel"
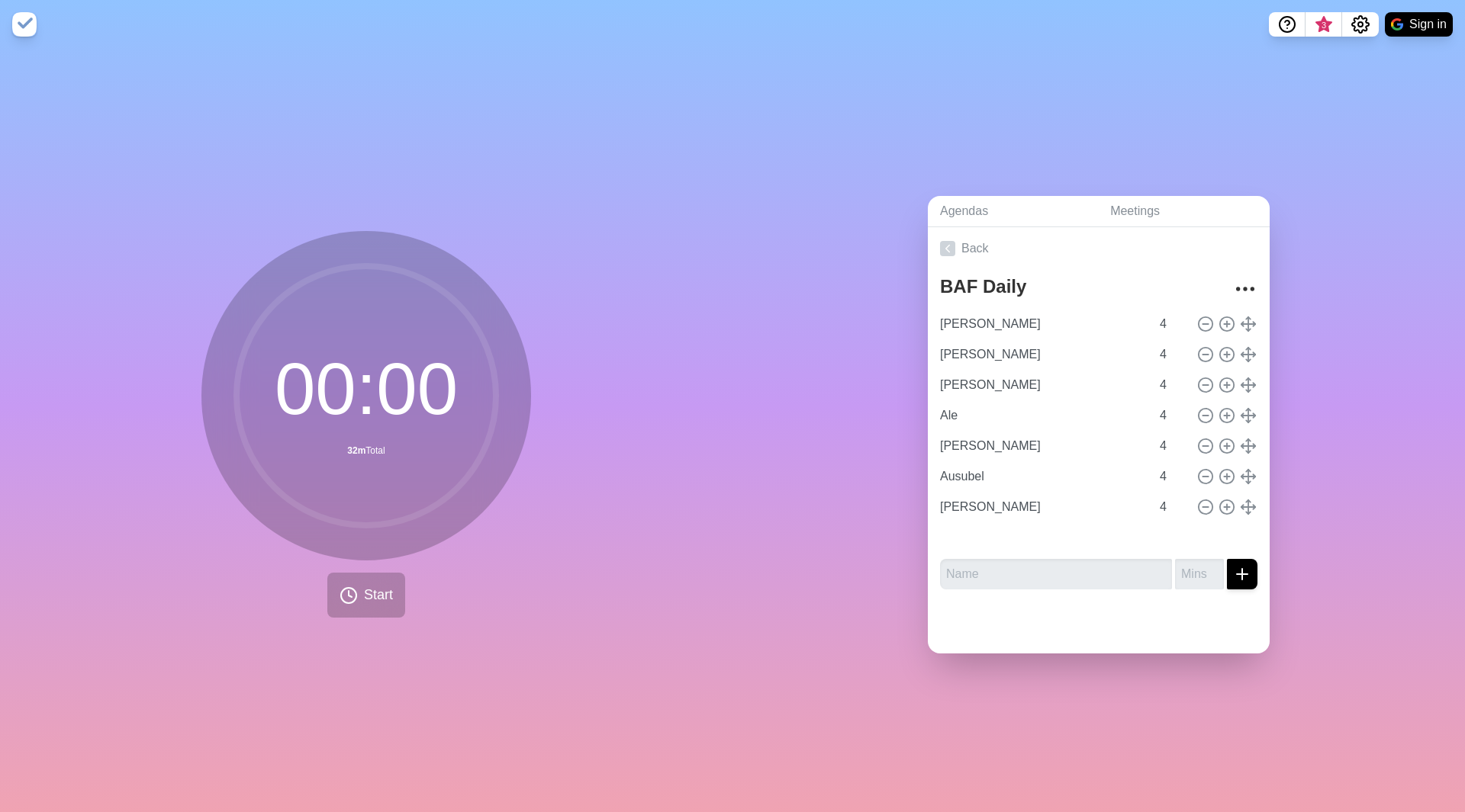
type input "[PERSON_NAME]"
drag, startPoint x: 1233, startPoint y: 327, endPoint x: 1234, endPoint y: 537, distance: 210.0
click at [1240, 515] on icon at bounding box center [1248, 508] width 17 height 17
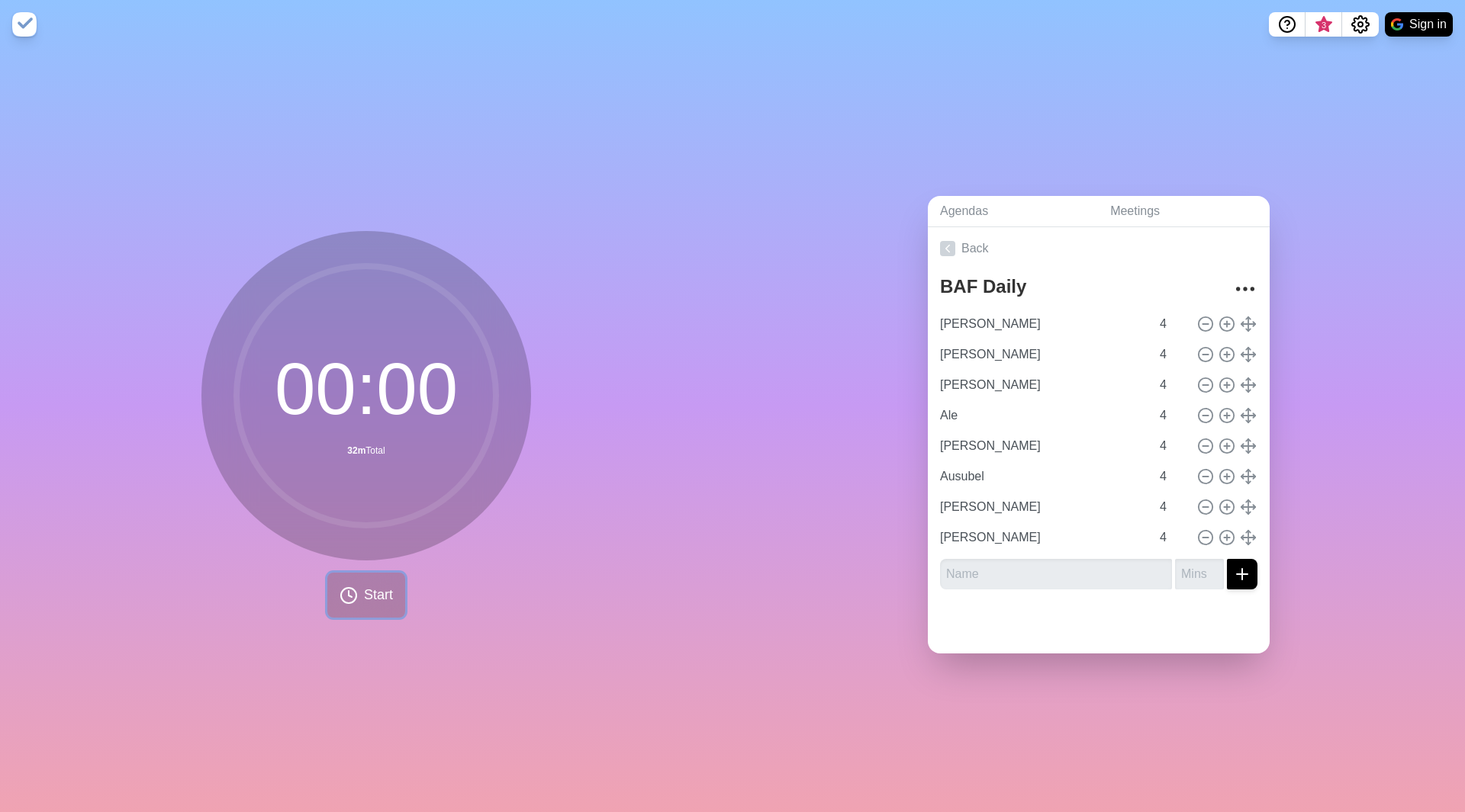
click at [374, 593] on span "Start" at bounding box center [378, 595] width 29 height 20
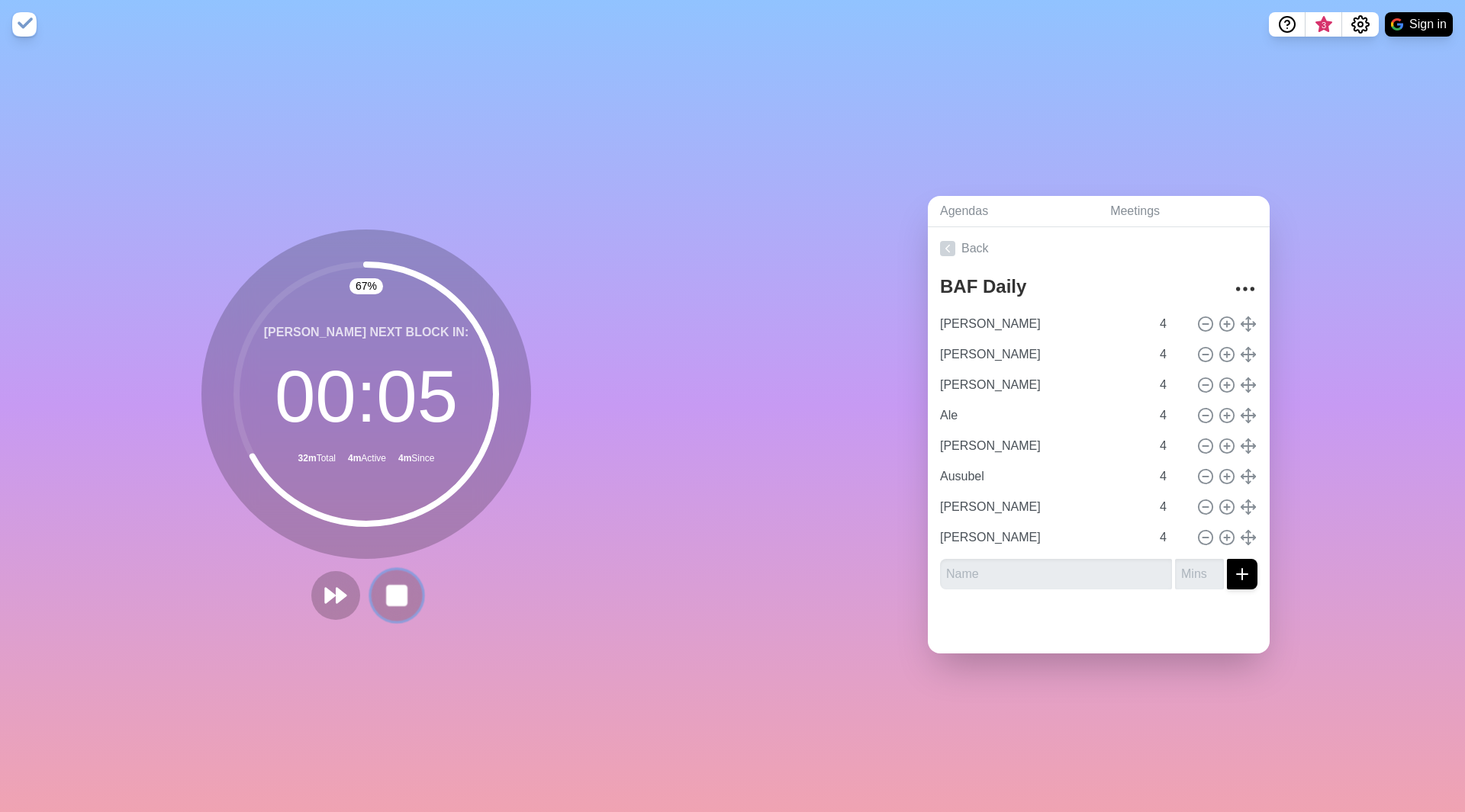
click at [384, 592] on icon at bounding box center [396, 595] width 26 height 26
